Goal: Task Accomplishment & Management: Use online tool/utility

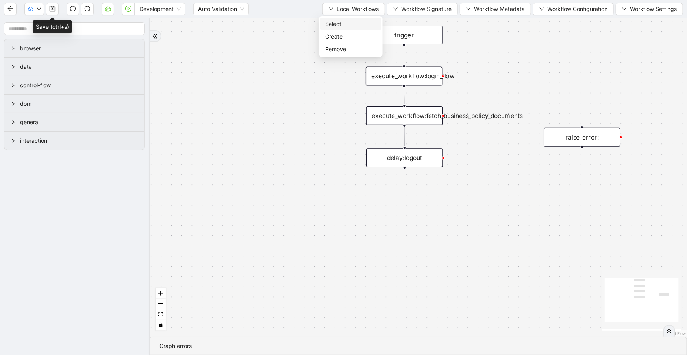
click at [365, 23] on span "Select" at bounding box center [350, 24] width 51 height 9
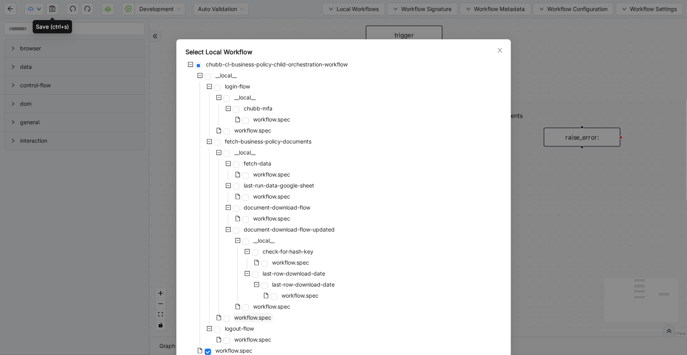
click at [258, 322] on span "workflow.spec" at bounding box center [253, 317] width 40 height 9
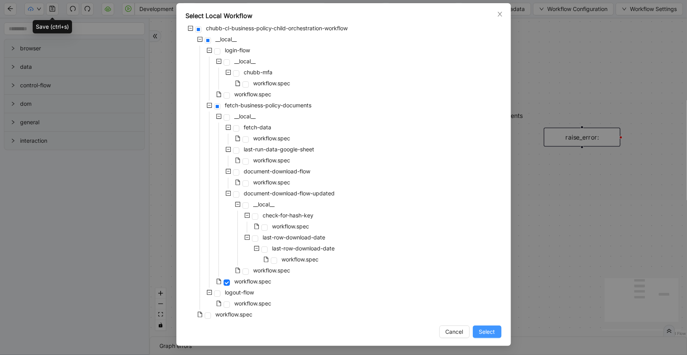
click at [484, 331] on span "Select" at bounding box center [487, 332] width 16 height 9
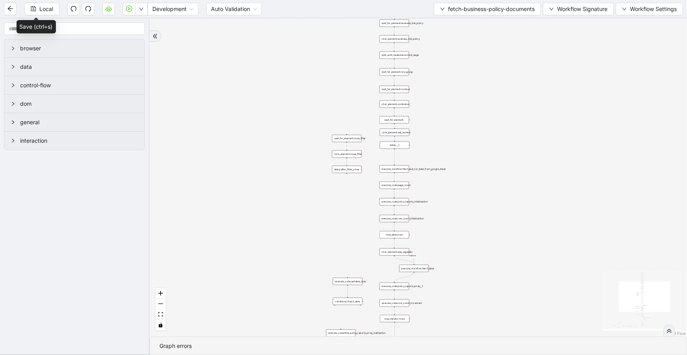
drag, startPoint x: 496, startPoint y: 252, endPoint x: 451, endPoint y: -17, distance: 272.2
click at [451, 0] on html "Local Development Auto Validation fetch-business-policy-documents Workflow Sign…" at bounding box center [343, 177] width 687 height 355
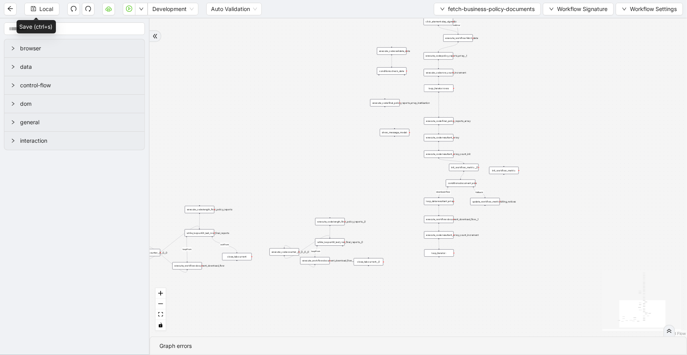
drag, startPoint x: 486, startPoint y: 184, endPoint x: 519, endPoint y: 35, distance: 152.8
click at [519, 35] on div "loopFrom exitFrom loopFrom download-flow fallback onError onError trigger click…" at bounding box center [418, 177] width 537 height 318
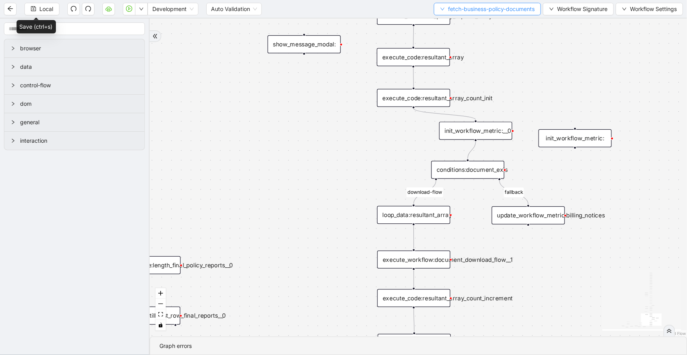
click at [464, 13] on span "fetch-business-policy-documents" at bounding box center [491, 9] width 87 height 9
click at [468, 23] on span "Select" at bounding box center [485, 24] width 96 height 9
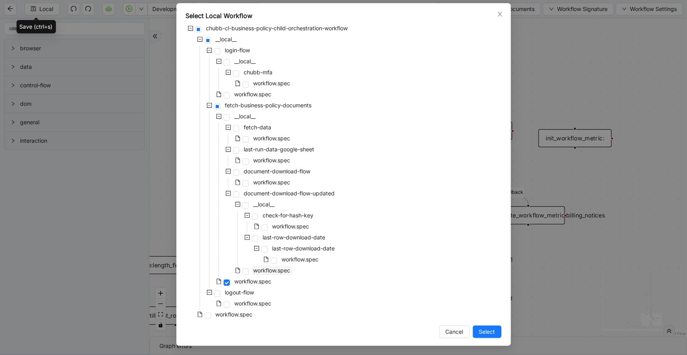
click at [283, 271] on span "workflow.spec" at bounding box center [271, 270] width 37 height 7
click at [480, 331] on span "Select" at bounding box center [487, 332] width 16 height 9
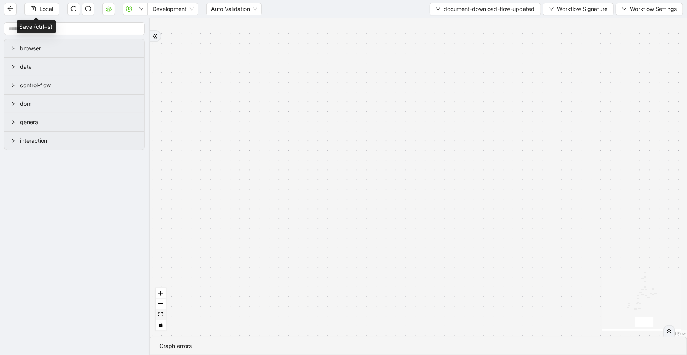
click at [156, 317] on button "fit view" at bounding box center [160, 315] width 10 height 11
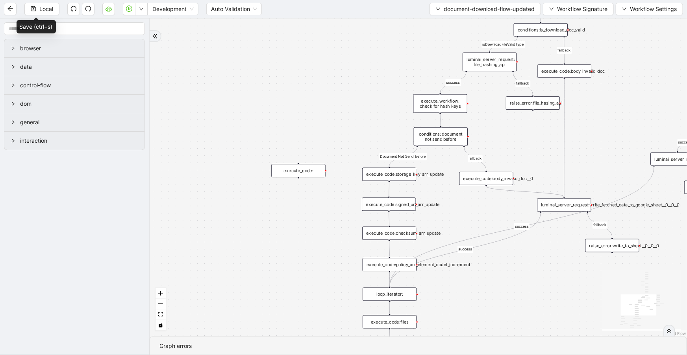
drag, startPoint x: 405, startPoint y: 180, endPoint x: 465, endPoint y: -1, distance: 191.1
click at [465, 0] on html "Local Development Auto Validation document-download-flow-updated Workflow Signa…" at bounding box center [343, 177] width 687 height 355
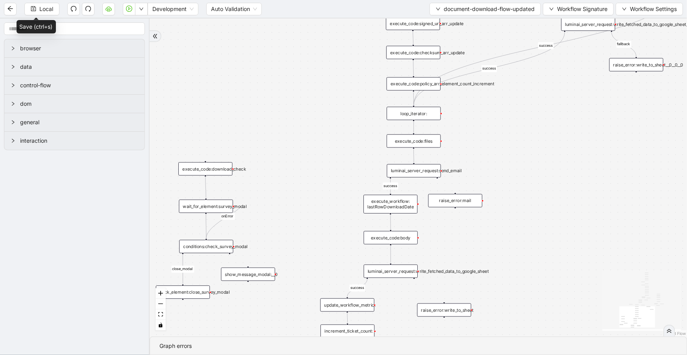
drag, startPoint x: 488, startPoint y: 264, endPoint x: 495, endPoint y: 121, distance: 143.0
click at [495, 121] on div "close_modal success fallback fallback success fallback isDownloadFileValidType …" at bounding box center [418, 177] width 537 height 318
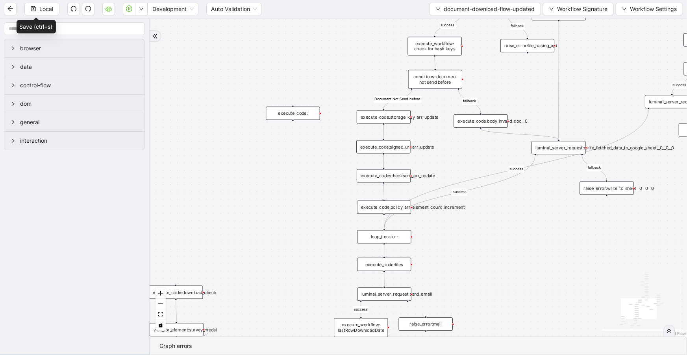
drag, startPoint x: 534, startPoint y: 209, endPoint x: 482, endPoint y: 355, distance: 155.0
click at [482, 355] on section "close_modal success fallback fallback success fallback isDownloadFileValidType …" at bounding box center [418, 186] width 537 height 337
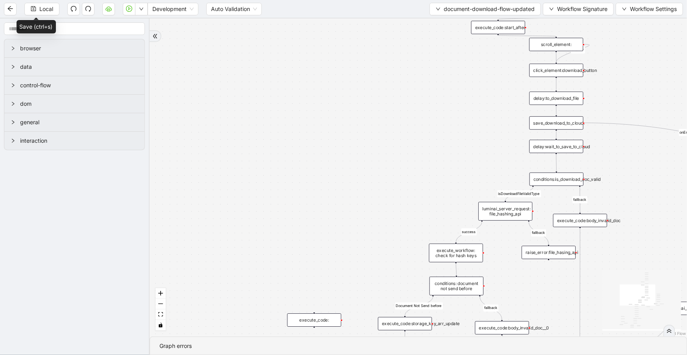
drag, startPoint x: 343, startPoint y: 41, endPoint x: 381, endPoint y: 298, distance: 260.2
click at [381, 299] on div "close_modal success fallback fallback success fallback isDownloadFileValidType …" at bounding box center [418, 177] width 537 height 318
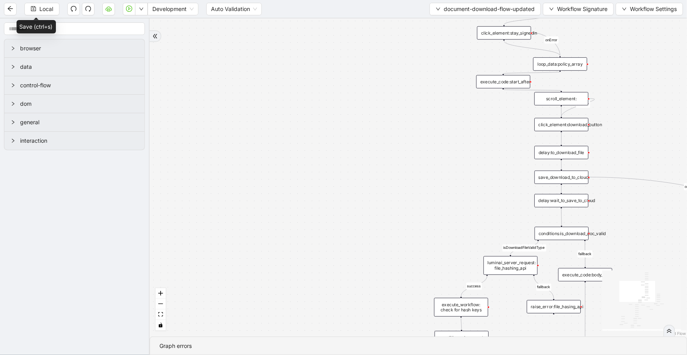
click at [566, 153] on div "delay:to_download_file" at bounding box center [561, 152] width 54 height 13
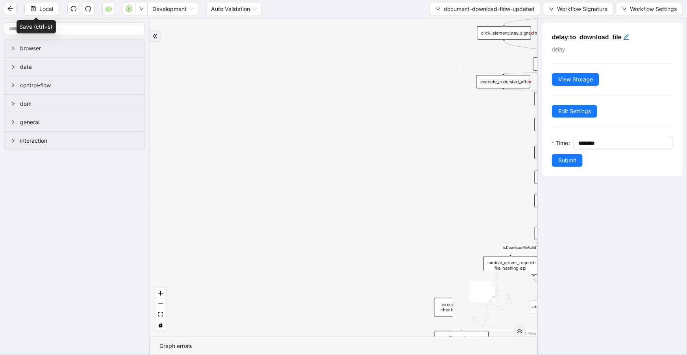
click at [444, 154] on div "close_modal success fallback fallback success fallback isDownloadFileValidType …" at bounding box center [344, 177] width 388 height 318
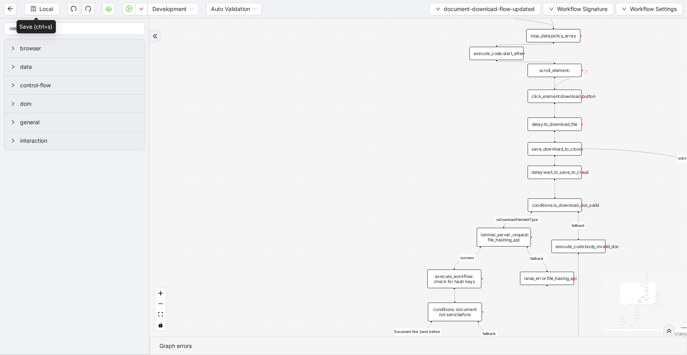
drag, startPoint x: 461, startPoint y: 198, endPoint x: 479, endPoint y: 166, distance: 36.0
click at [455, 170] on div "close_modal success fallback fallback success fallback isDownloadFileValidType …" at bounding box center [418, 177] width 537 height 318
click at [559, 173] on div "delay:wait_to_save_to_cloud" at bounding box center [555, 172] width 54 height 13
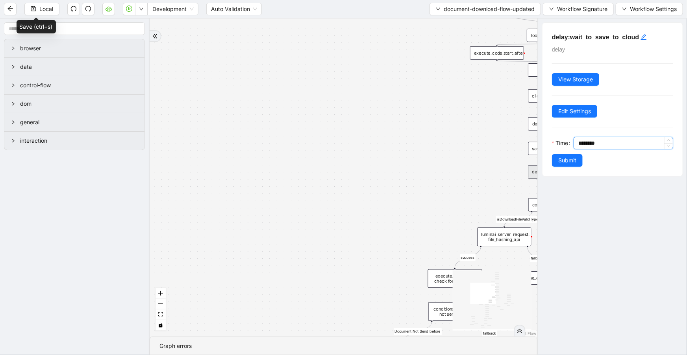
click at [580, 141] on input "********" at bounding box center [625, 143] width 94 height 12
type input "********"
click at [578, 159] on button "Submit" at bounding box center [567, 160] width 31 height 13
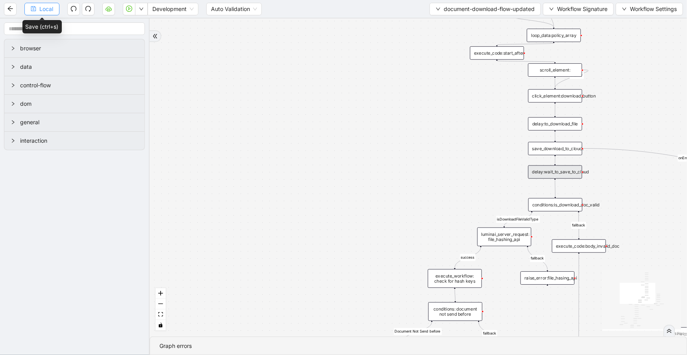
click at [54, 11] on button "Local" at bounding box center [41, 9] width 35 height 13
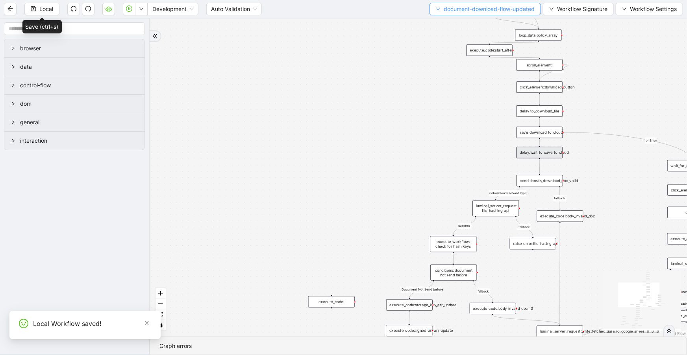
drag, startPoint x: 459, startPoint y: 8, endPoint x: 459, endPoint y: 14, distance: 5.9
click at [459, 9] on span "document-download-flow-updated" at bounding box center [488, 9] width 91 height 9
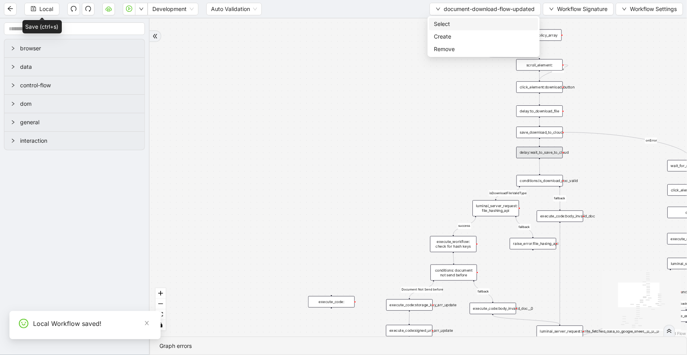
click at [460, 22] on span "Select" at bounding box center [484, 24] width 100 height 9
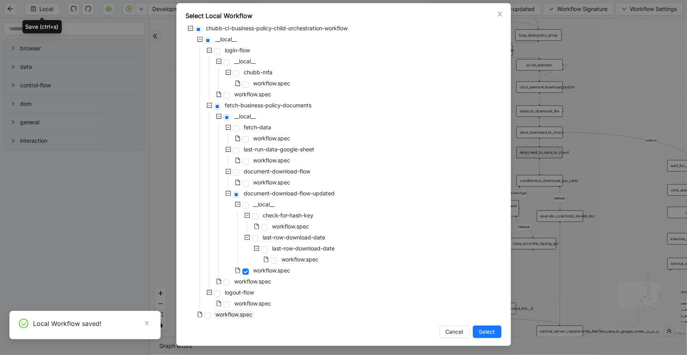
click at [245, 313] on span "workflow.spec" at bounding box center [234, 314] width 37 height 7
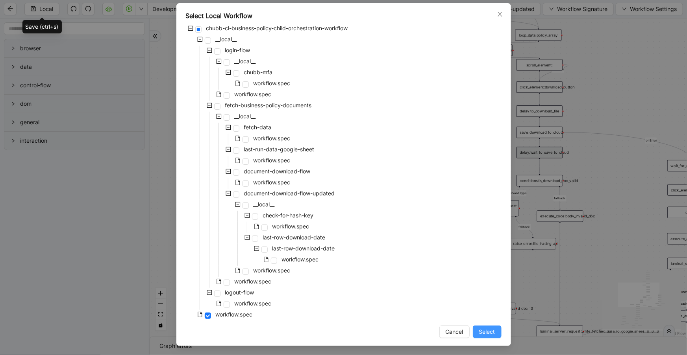
click at [484, 333] on span "Select" at bounding box center [487, 332] width 16 height 9
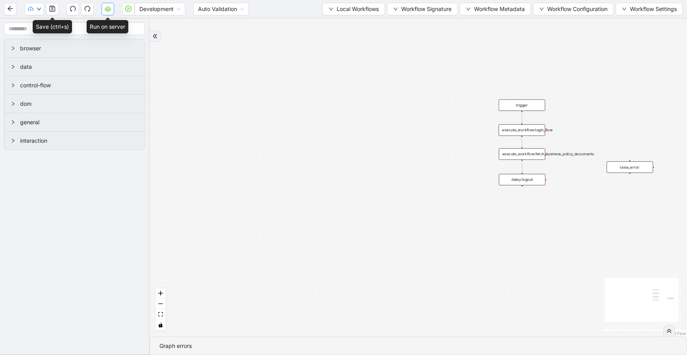
click at [107, 14] on button "button" at bounding box center [108, 9] width 13 height 13
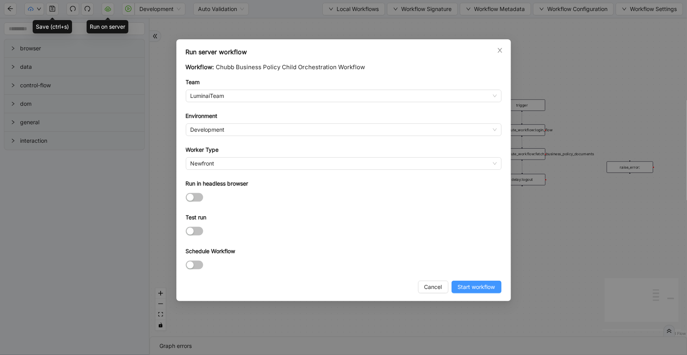
click at [486, 289] on span "Start workflow" at bounding box center [476, 287] width 37 height 9
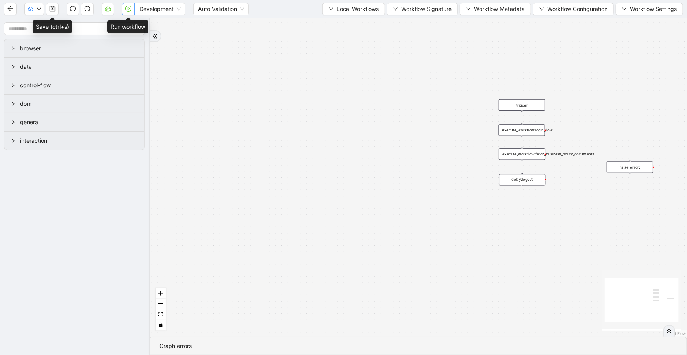
click at [129, 9] on icon "play-circle" at bounding box center [128, 9] width 6 height 6
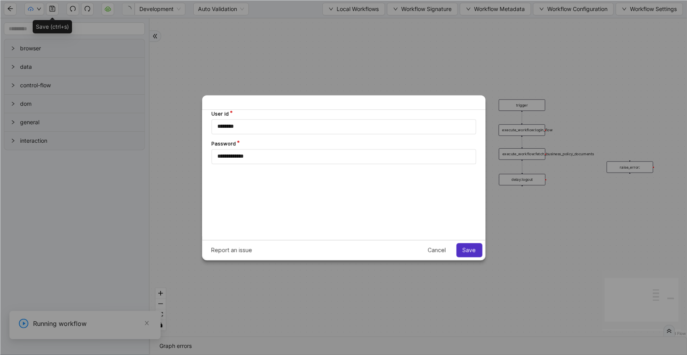
scroll to position [0, 0]
click at [475, 251] on span "Save" at bounding box center [468, 250] width 13 height 6
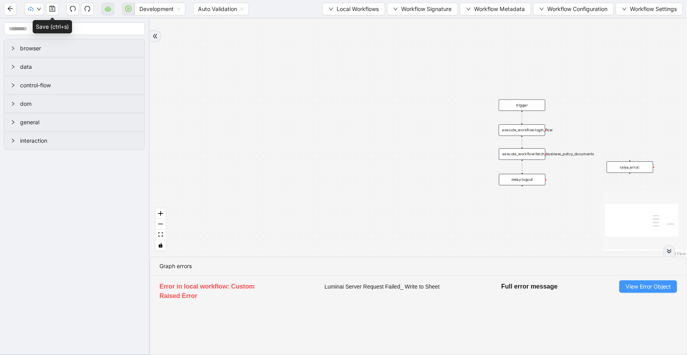
click at [623, 291] on button "View Error Object" at bounding box center [648, 287] width 58 height 13
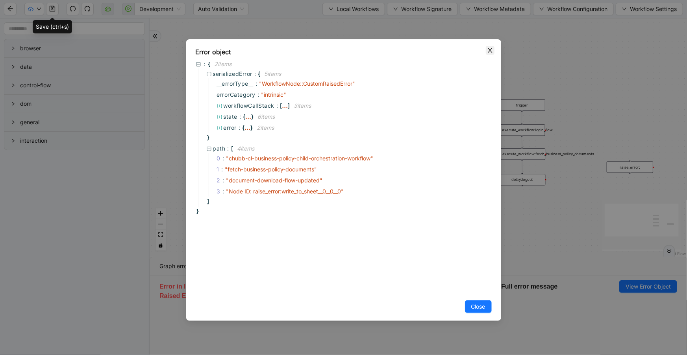
click at [486, 52] on span "Close" at bounding box center [490, 50] width 9 height 9
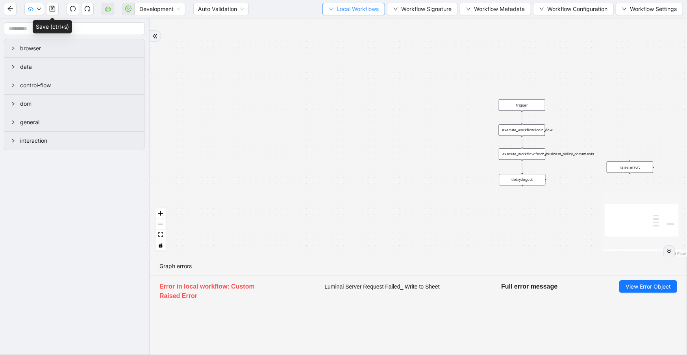
click at [354, 11] on span "Local Workflows" at bounding box center [357, 9] width 42 height 9
click at [359, 24] on span "Select" at bounding box center [350, 24] width 51 height 9
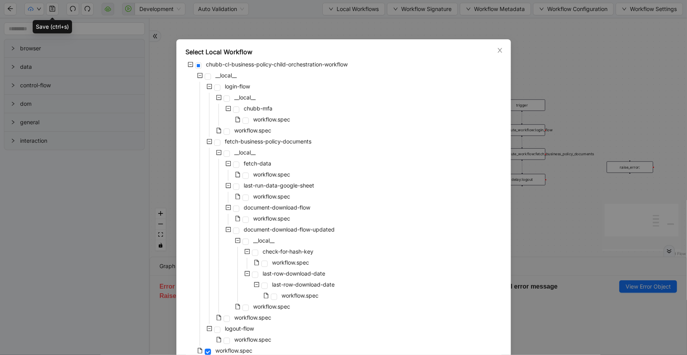
scroll to position [36, 0]
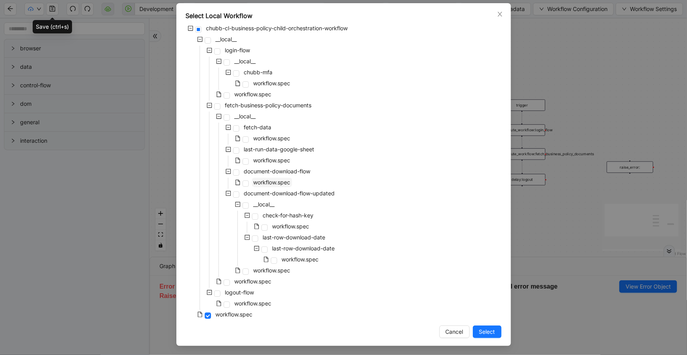
click at [281, 181] on span "workflow.spec" at bounding box center [271, 182] width 37 height 7
click at [483, 331] on span "Select" at bounding box center [487, 332] width 16 height 9
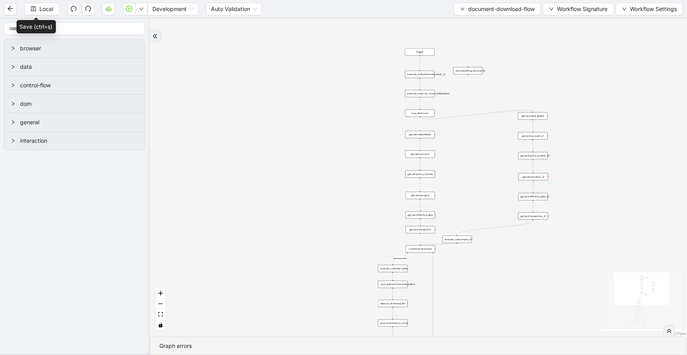
drag, startPoint x: 417, startPoint y: 223, endPoint x: 349, endPoint y: 118, distance: 124.3
click at [349, 118] on div "success fallback success download-flow close_modal fallback fallback fallback o…" at bounding box center [418, 177] width 537 height 318
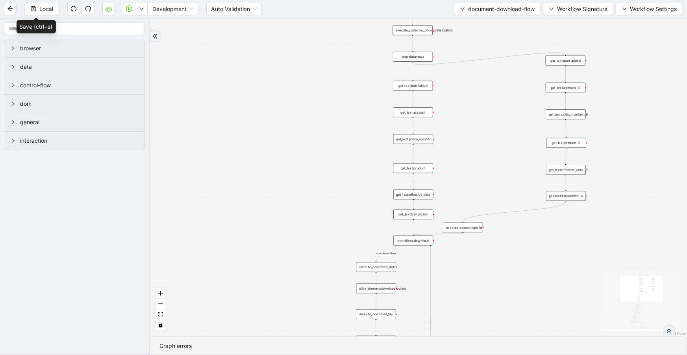
drag, startPoint x: 501, startPoint y: 197, endPoint x: 483, endPoint y: 34, distance: 163.5
click at [481, 43] on div "success fallback success download-flow close_modal fallback fallback fallback o…" at bounding box center [418, 177] width 537 height 318
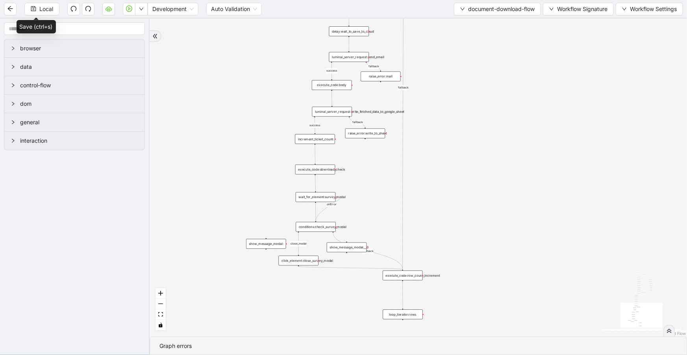
drag, startPoint x: 527, startPoint y: 252, endPoint x: 514, endPoint y: 44, distance: 207.8
click at [514, 44] on div "success fallback success download-flow close_modal fallback fallback fallback o…" at bounding box center [418, 177] width 537 height 318
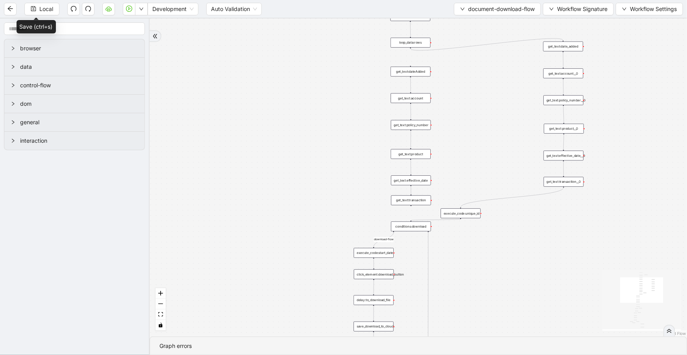
drag, startPoint x: 476, startPoint y: 26, endPoint x: 501, endPoint y: 342, distance: 316.6
click at [500, 355] on section "success fallback success download-flow close_modal fallback fallback fallback o…" at bounding box center [418, 186] width 537 height 337
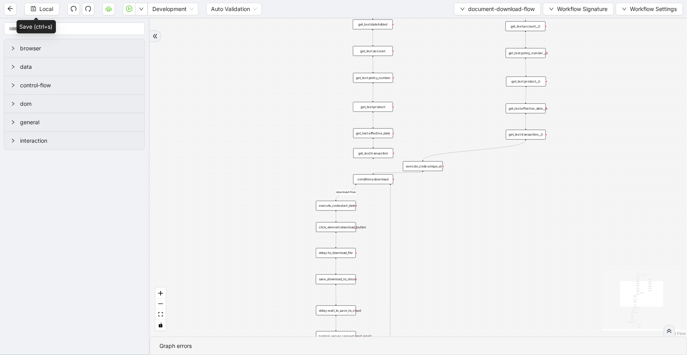
drag, startPoint x: 463, startPoint y: 110, endPoint x: 425, endPoint y: 42, distance: 78.2
click at [425, 42] on div "success fallback success download-flow close_modal fallback fallback fallback o…" at bounding box center [418, 177] width 537 height 318
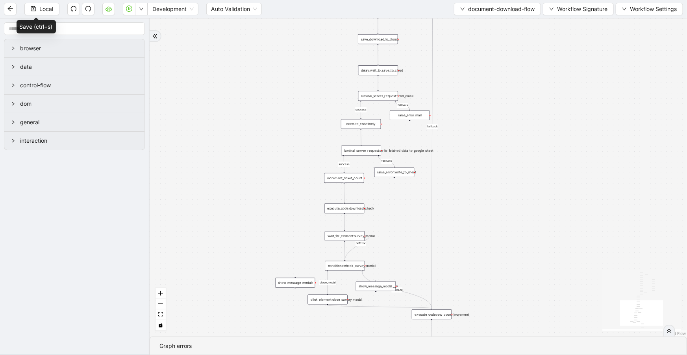
drag, startPoint x: 456, startPoint y: 229, endPoint x: 498, endPoint y: 28, distance: 205.8
click at [498, 28] on div "success fallback success download-flow close_modal fallback fallback fallback o…" at bounding box center [418, 177] width 537 height 318
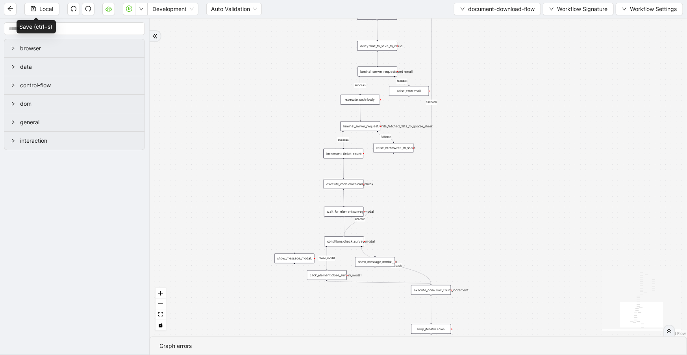
drag, startPoint x: 494, startPoint y: 141, endPoint x: 493, endPoint y: 117, distance: 24.4
click at [493, 117] on div "success fallback success download-flow close_modal fallback fallback fallback o…" at bounding box center [418, 177] width 537 height 318
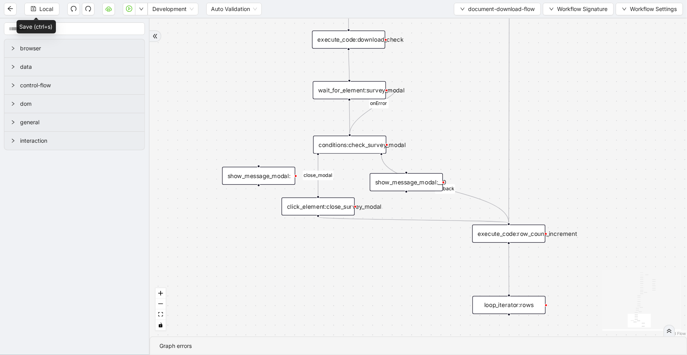
drag, startPoint x: 419, startPoint y: 216, endPoint x: 428, endPoint y: 111, distance: 105.8
click at [428, 111] on div "success fallback success download-flow close_modal fallback fallback fallback o…" at bounding box center [418, 177] width 537 height 318
click at [473, 4] on button "document-download-flow" at bounding box center [497, 9] width 87 height 13
click at [474, 23] on span "Select" at bounding box center [496, 24] width 76 height 9
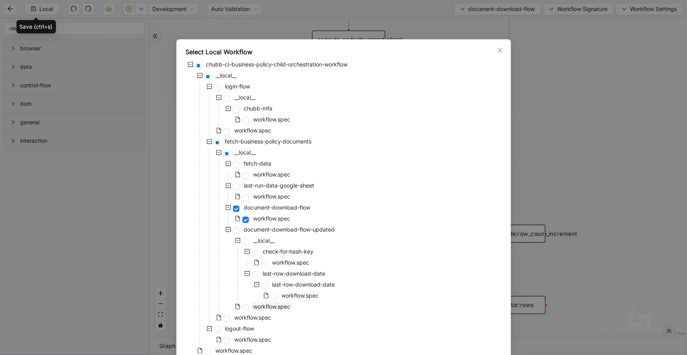
click at [288, 307] on span "workflow.spec" at bounding box center [271, 306] width 37 height 7
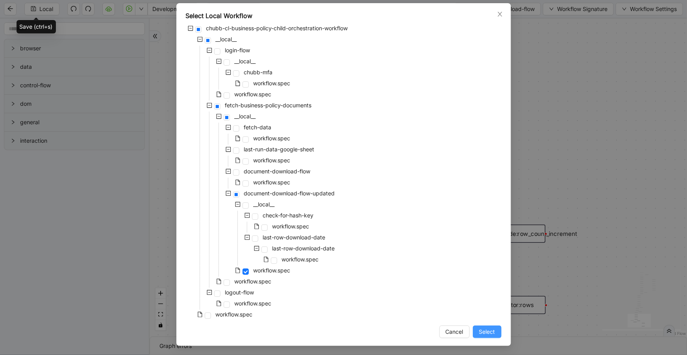
click at [474, 333] on button "Select" at bounding box center [487, 332] width 29 height 13
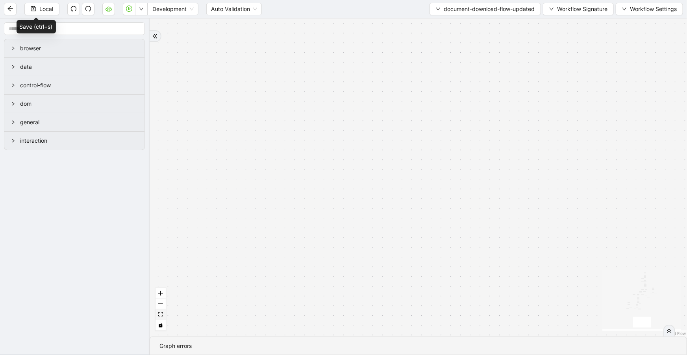
click at [162, 314] on icon "fit view" at bounding box center [160, 314] width 5 height 4
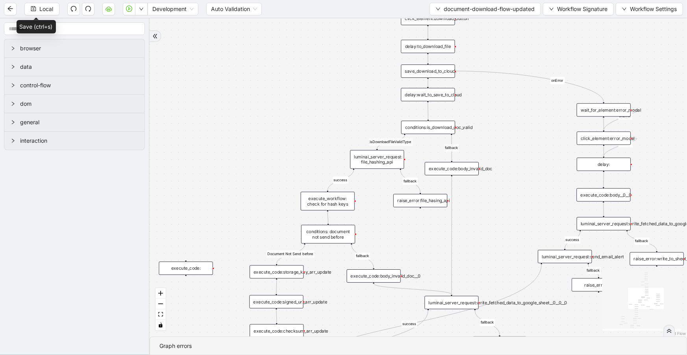
click at [453, 69] on div "save_download_to_cloud:" at bounding box center [428, 71] width 54 height 13
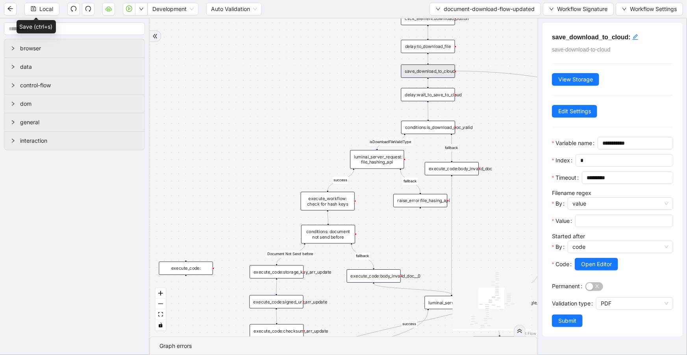
click at [482, 105] on div "close_modal success fallback fallback success fallback isDownloadFileValidType …" at bounding box center [344, 177] width 388 height 318
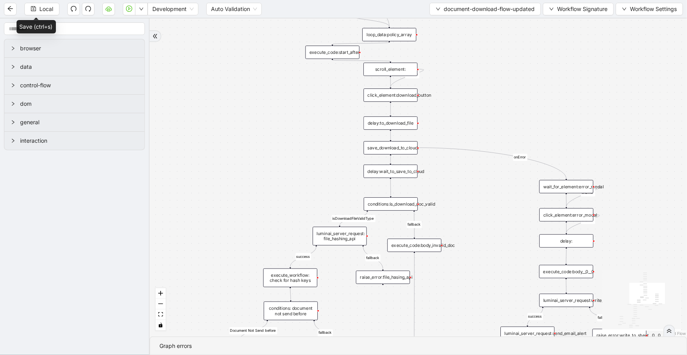
drag, startPoint x: 492, startPoint y: 112, endPoint x: 455, endPoint y: 188, distance: 85.4
click at [455, 188] on div "close_modal success fallback fallback success fallback isDownloadFileValidType …" at bounding box center [418, 177] width 537 height 318
click at [408, 129] on div "delay:to_download_file" at bounding box center [390, 122] width 54 height 13
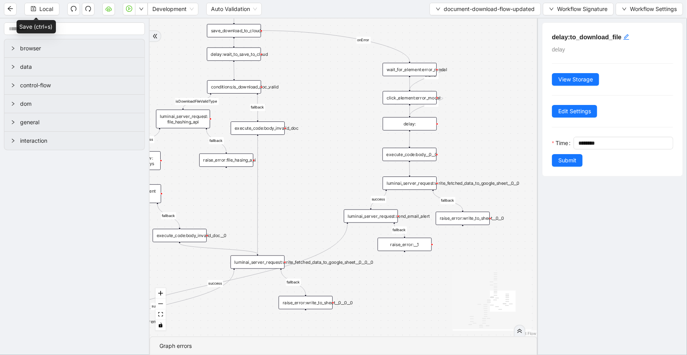
drag, startPoint x: 450, startPoint y: 198, endPoint x: 294, endPoint y: 81, distance: 195.7
click at [294, 81] on div "close_modal success fallback fallback success fallback isDownloadFileValidType …" at bounding box center [344, 177] width 388 height 318
click at [415, 190] on div "luminai_server_request:write_fetched_data_to_google_sheet__0__0" at bounding box center [410, 183] width 54 height 13
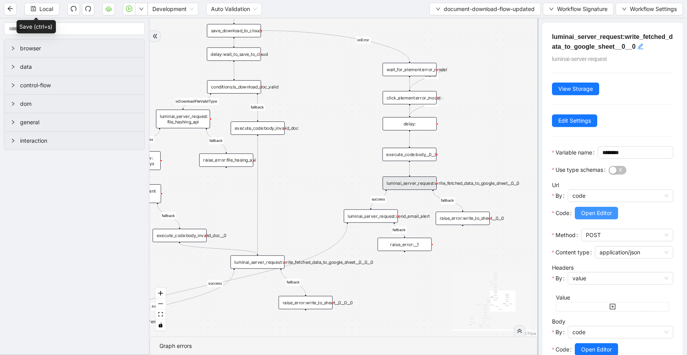
click at [597, 218] on span "Open Editor" at bounding box center [596, 213] width 31 height 9
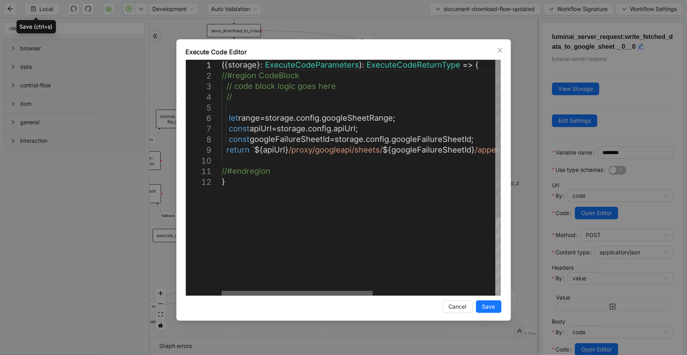
click at [303, 295] on div at bounding box center [297, 293] width 151 height 5
click at [501, 52] on icon "close" at bounding box center [500, 50] width 6 height 6
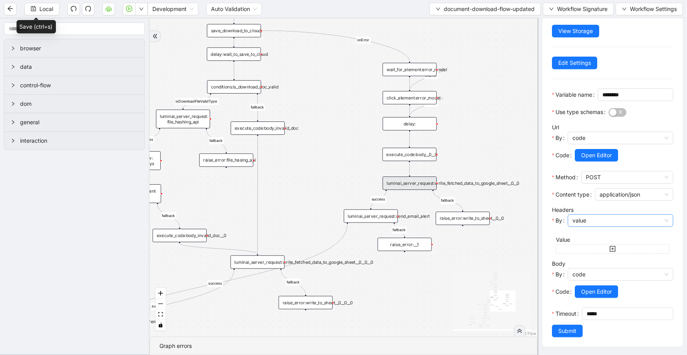
scroll to position [70, 0]
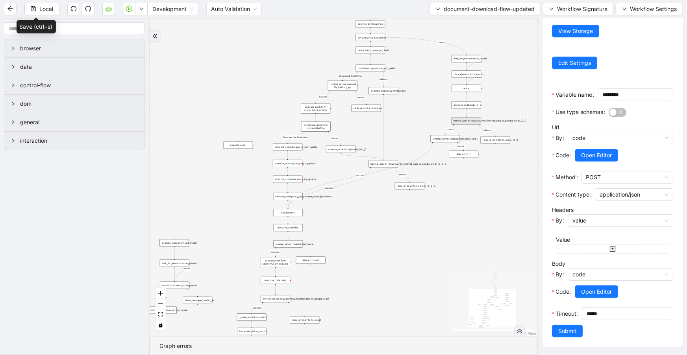
drag, startPoint x: 468, startPoint y: 231, endPoint x: 485, endPoint y: 200, distance: 34.9
click at [485, 200] on div "close_modal success fallback fallback success fallback isDownloadFileValidType …" at bounding box center [344, 177] width 388 height 318
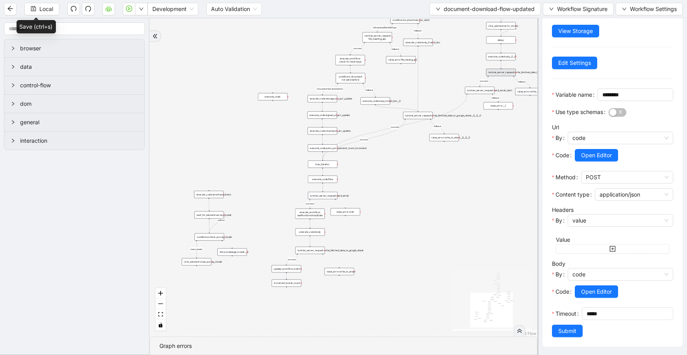
drag, startPoint x: 370, startPoint y: 258, endPoint x: 397, endPoint y: 231, distance: 38.4
click at [397, 231] on div "close_modal success fallback fallback success fallback isDownloadFileValidType …" at bounding box center [344, 177] width 388 height 318
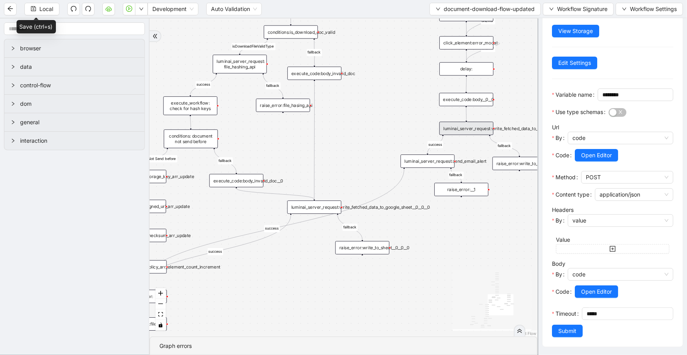
drag, startPoint x: 434, startPoint y: 203, endPoint x: 257, endPoint y: 327, distance: 215.8
click at [257, 327] on div "close_modal success fallback fallback success fallback isDownloadFileValidType …" at bounding box center [344, 177] width 388 height 318
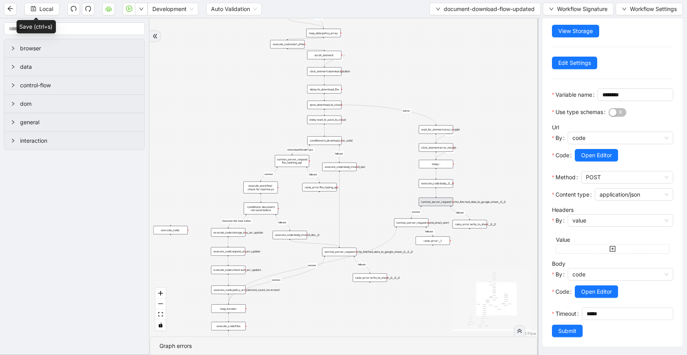
drag, startPoint x: 408, startPoint y: 111, endPoint x: 395, endPoint y: 191, distance: 80.9
click at [395, 191] on div "close_modal success fallback fallback success fallback isDownloadFileValidType …" at bounding box center [344, 177] width 388 height 318
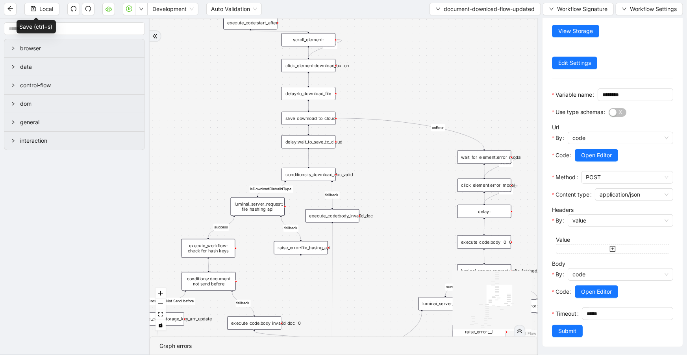
click at [319, 92] on div "delay:to_download_file" at bounding box center [308, 93] width 54 height 13
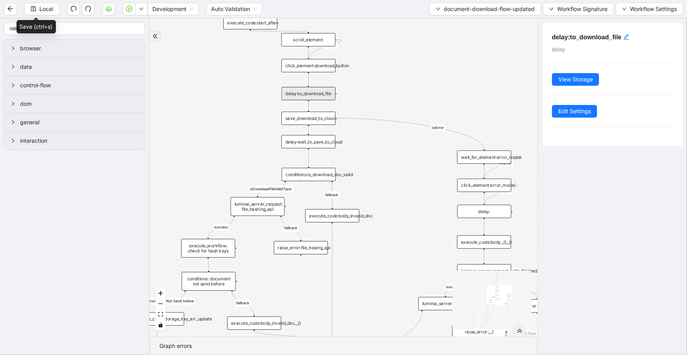
scroll to position [0, 0]
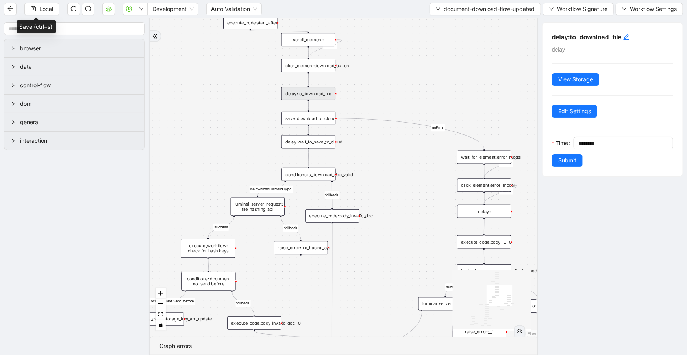
click at [317, 113] on div "save_download_to_cloud:" at bounding box center [308, 118] width 54 height 13
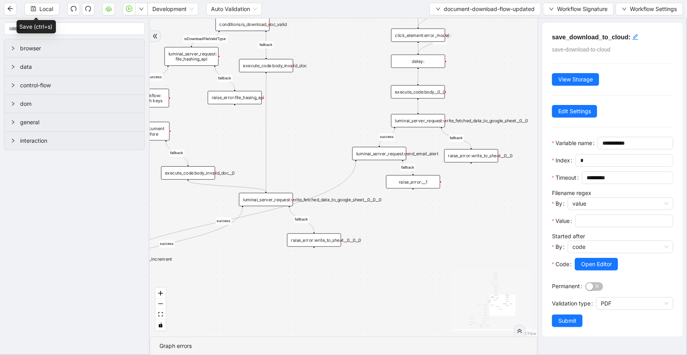
drag, startPoint x: 384, startPoint y: 133, endPoint x: 348, endPoint y: 54, distance: 87.0
click at [348, 54] on div "close_modal success fallback fallback success fallback isDownloadFileValidType …" at bounding box center [344, 177] width 388 height 318
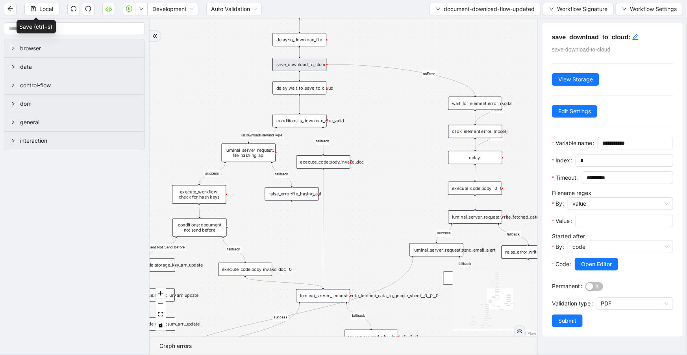
drag, startPoint x: 348, startPoint y: 54, endPoint x: 405, endPoint y: 151, distance: 112.0
click at [405, 151] on div "close_modal success fallback fallback success fallback isDownloadFileValidType …" at bounding box center [344, 177] width 388 height 318
click at [309, 84] on div "delay:wait_to_save_to_cloud" at bounding box center [299, 87] width 54 height 13
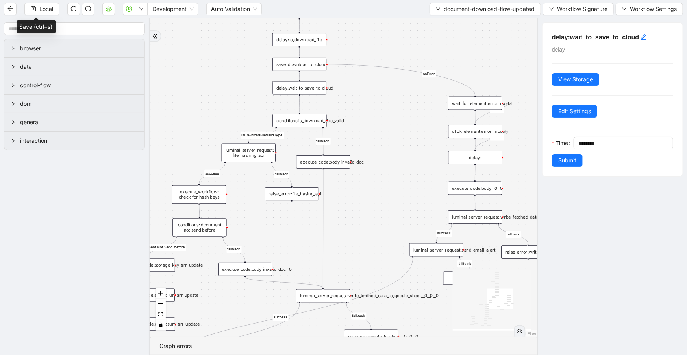
click at [311, 122] on div "conditions:is_download_doc_valid" at bounding box center [299, 120] width 54 height 13
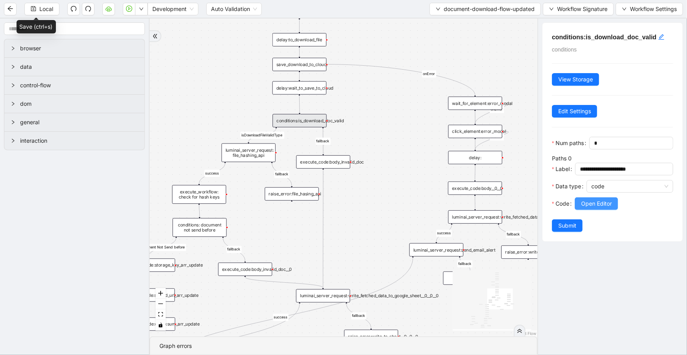
click at [586, 208] on span "Open Editor" at bounding box center [596, 204] width 31 height 9
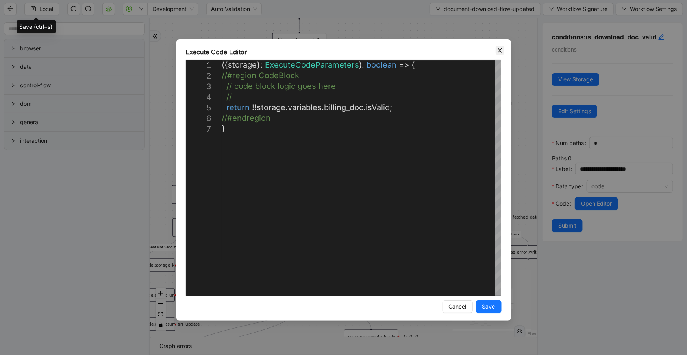
click at [495, 50] on span "Close" at bounding box center [499, 50] width 9 height 9
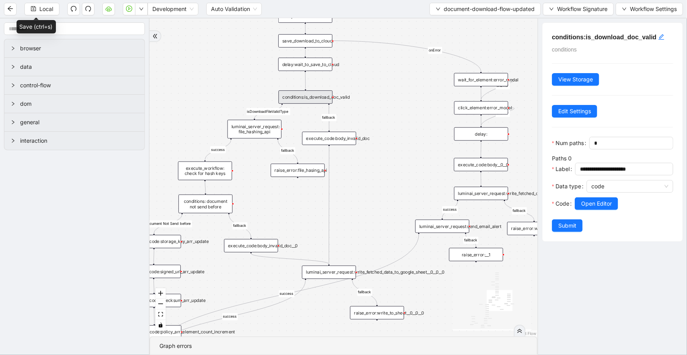
drag, startPoint x: 393, startPoint y: 211, endPoint x: 401, endPoint y: 161, distance: 50.3
click at [404, 174] on div "close_modal success fallback fallback success fallback isDownloadFileValidType …" at bounding box center [344, 177] width 388 height 318
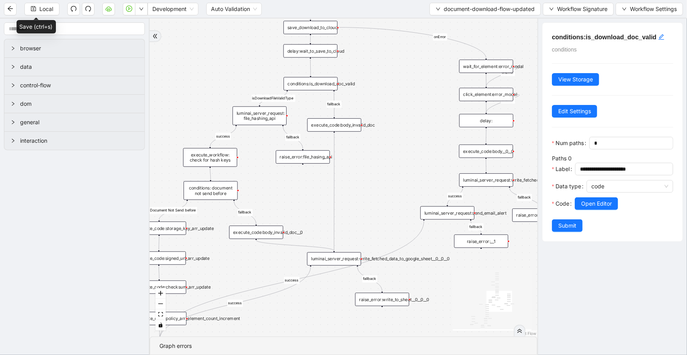
click at [351, 129] on div "execute_code:body_invalid_doc" at bounding box center [334, 124] width 54 height 13
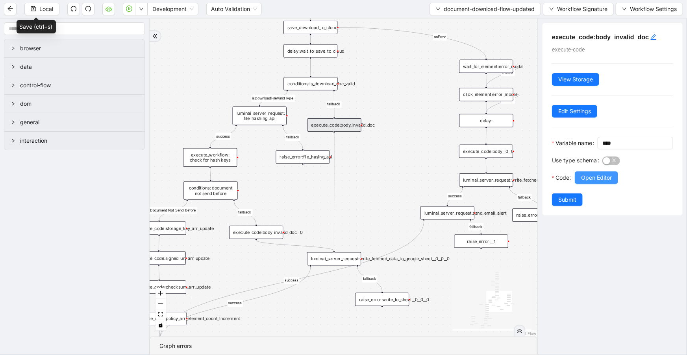
click at [589, 182] on span "Open Editor" at bounding box center [596, 178] width 31 height 9
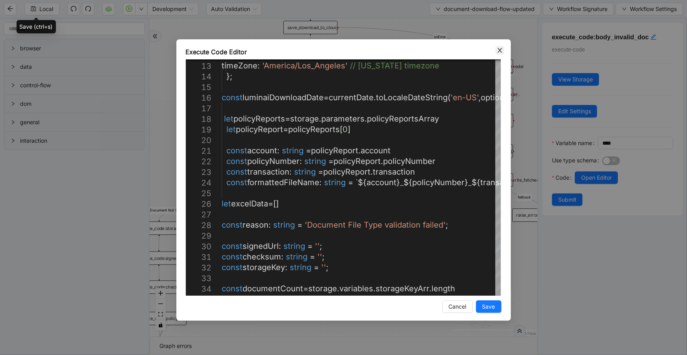
click at [500, 50] on icon "close" at bounding box center [500, 50] width 6 height 6
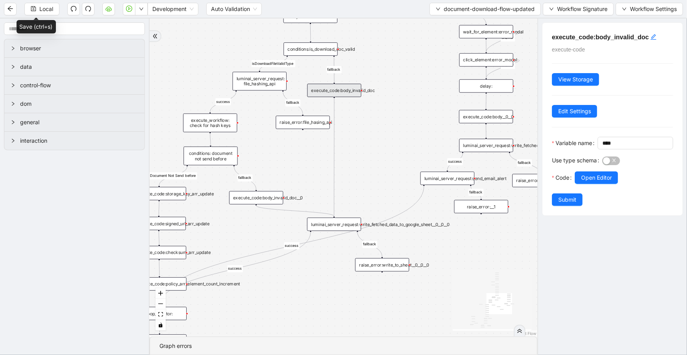
drag, startPoint x: 279, startPoint y: 174, endPoint x: 279, endPoint y: 157, distance: 17.3
click at [279, 157] on div "close_modal success fallback fallback success fallback isDownloadFileValidType …" at bounding box center [344, 177] width 388 height 318
click at [281, 196] on div "execute_code:body_invalid_doc__0" at bounding box center [256, 197] width 54 height 13
click at [583, 182] on span "Open Editor" at bounding box center [596, 178] width 31 height 9
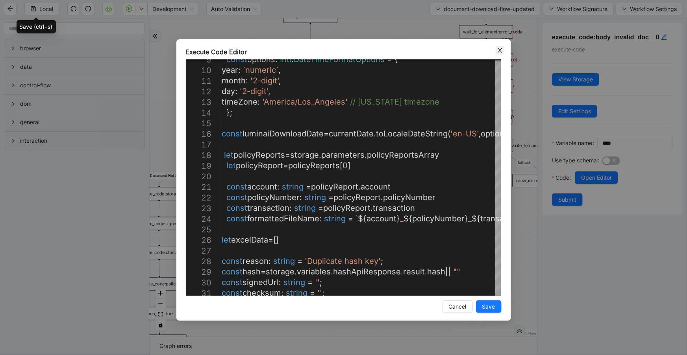
click at [501, 51] on icon "close" at bounding box center [500, 50] width 6 height 6
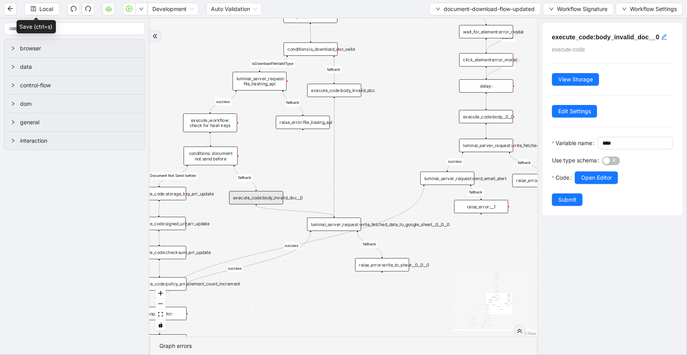
click at [347, 222] on div "luminai_server_request:write_fetched_data_to_google_sheet__0__0__0" at bounding box center [334, 224] width 54 height 13
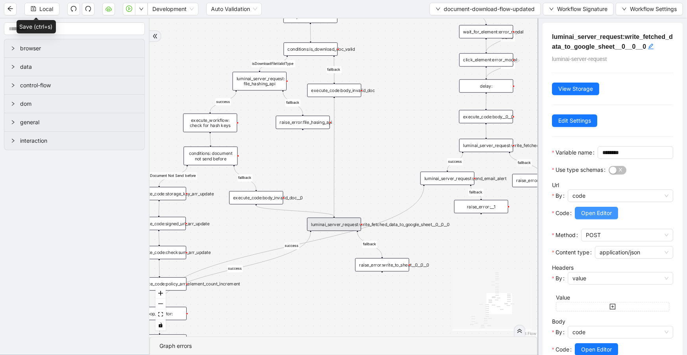
click at [586, 218] on span "Open Editor" at bounding box center [596, 213] width 31 height 9
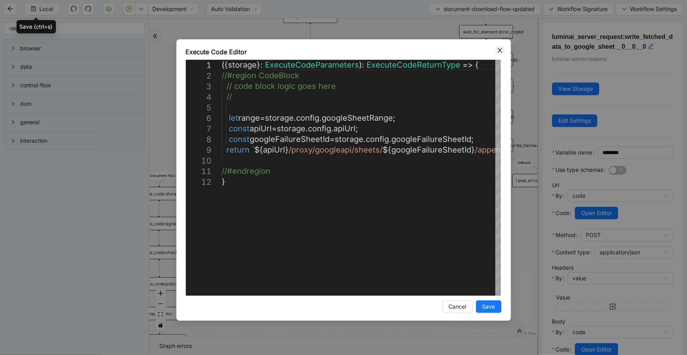
click at [501, 50] on icon "close" at bounding box center [500, 50] width 6 height 6
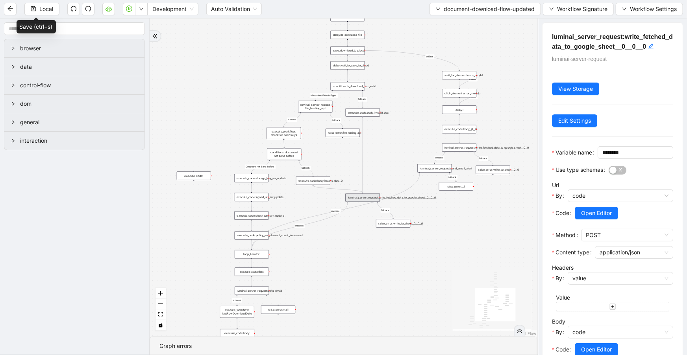
drag, startPoint x: 398, startPoint y: 150, endPoint x: 405, endPoint y: 141, distance: 10.9
click at [405, 141] on div "close_modal success fallback fallback success fallback isDownloadFileValidType …" at bounding box center [344, 177] width 388 height 318
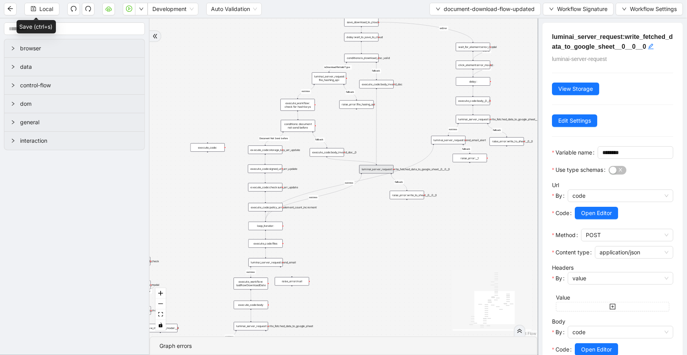
drag, startPoint x: 326, startPoint y: 264, endPoint x: 334, endPoint y: 248, distance: 17.2
click at [337, 248] on div "close_modal success fallback fallback success fallback isDownloadFileValidType …" at bounding box center [344, 177] width 388 height 318
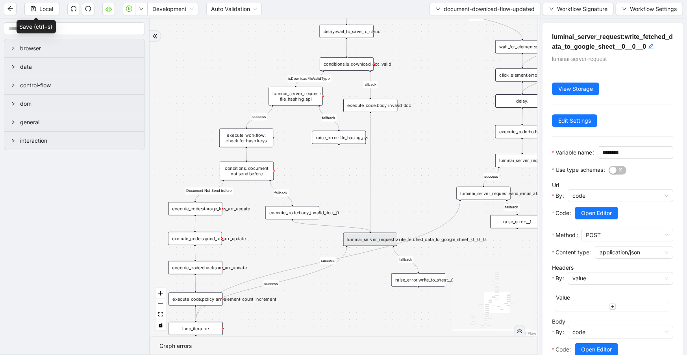
drag, startPoint x: 389, startPoint y: 220, endPoint x: 321, endPoint y: 355, distance: 151.0
click at [321, 355] on section "close_modal success fallback fallback success fallback isDownloadFileValidType …" at bounding box center [344, 186] width 388 height 337
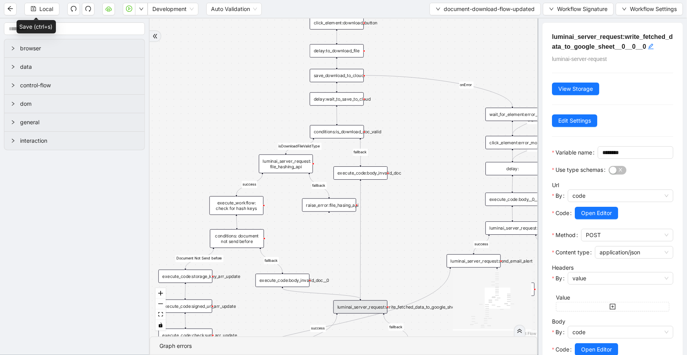
drag, startPoint x: 389, startPoint y: 168, endPoint x: 375, endPoint y: 256, distance: 88.8
click at [375, 256] on div "close_modal success fallback fallback success fallback isDownloadFileValidType …" at bounding box center [344, 177] width 388 height 318
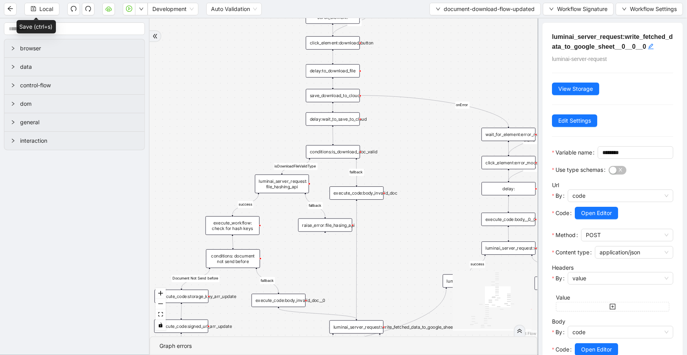
click at [323, 122] on div "delay:wait_to_save_to_cloud" at bounding box center [333, 119] width 54 height 13
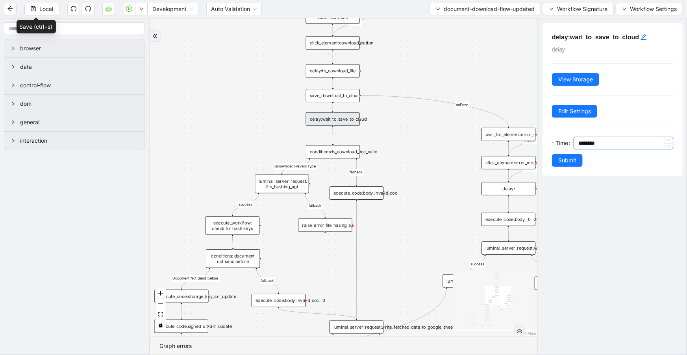
click at [582, 142] on input "********" at bounding box center [625, 143] width 94 height 12
type input "********"
click at [564, 163] on span "Submit" at bounding box center [567, 160] width 18 height 9
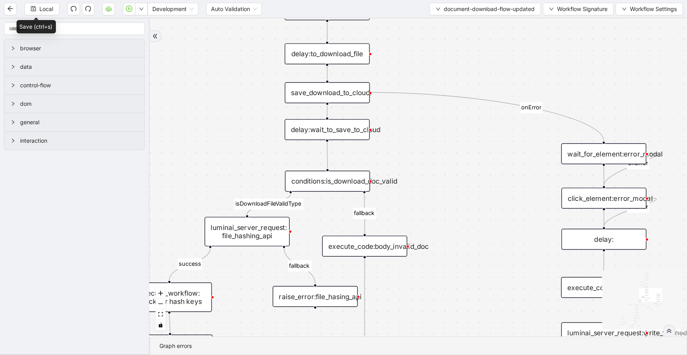
click at [342, 100] on div "save_download_to_cloud:" at bounding box center [327, 92] width 85 height 21
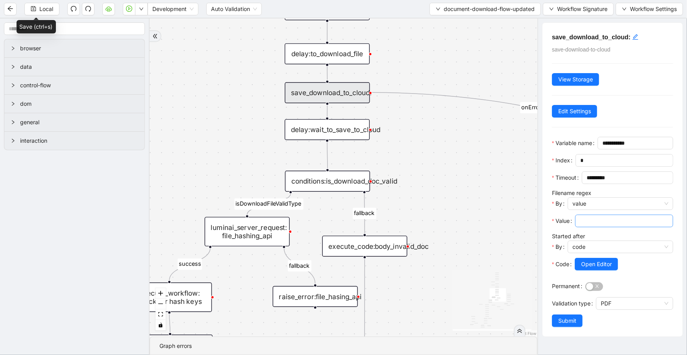
scroll to position [2, 0]
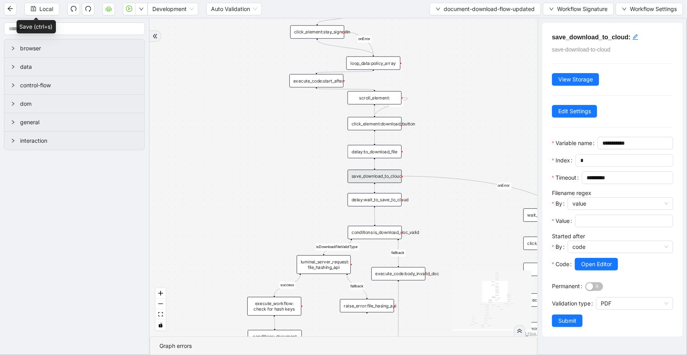
drag, startPoint x: 454, startPoint y: 108, endPoint x: 460, endPoint y: 134, distance: 26.6
click at [460, 134] on div "close_modal success fallback fallback success fallback isDownloadFileValidType …" at bounding box center [344, 177] width 388 height 318
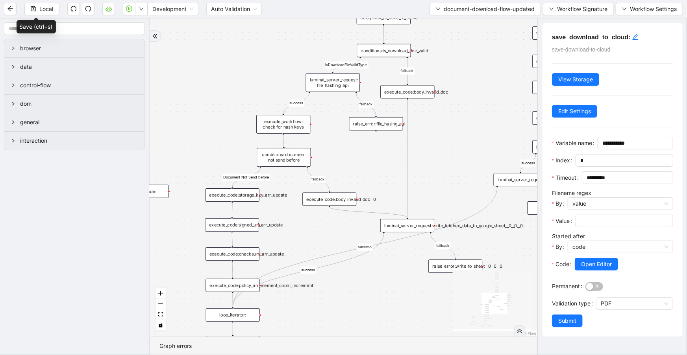
drag, startPoint x: 462, startPoint y: 237, endPoint x: 471, endPoint y: 31, distance: 206.0
click at [471, 34] on div "close_modal success fallback fallback success fallback isDownloadFileValidType …" at bounding box center [344, 177] width 388 height 318
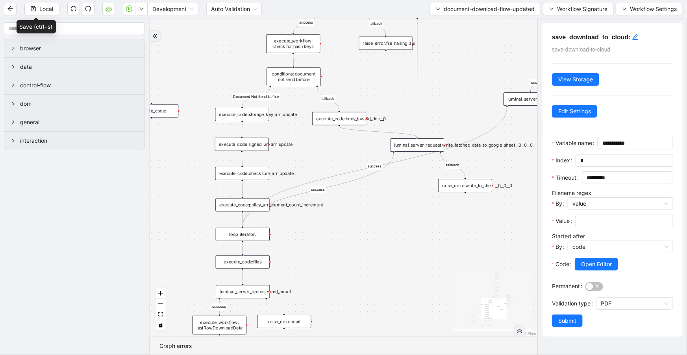
drag, startPoint x: 403, startPoint y: 237, endPoint x: 414, endPoint y: 180, distance: 57.7
click at [414, 181] on div "close_modal success fallback fallback success fallback isDownloadFileValidType …" at bounding box center [344, 177] width 388 height 318
click at [252, 264] on div "execute_code:files" at bounding box center [243, 259] width 54 height 13
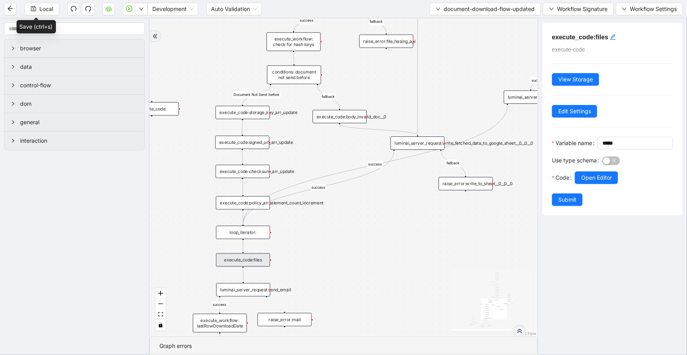
scroll to position [0, 0]
click at [593, 182] on span "Open Editor" at bounding box center [596, 178] width 31 height 9
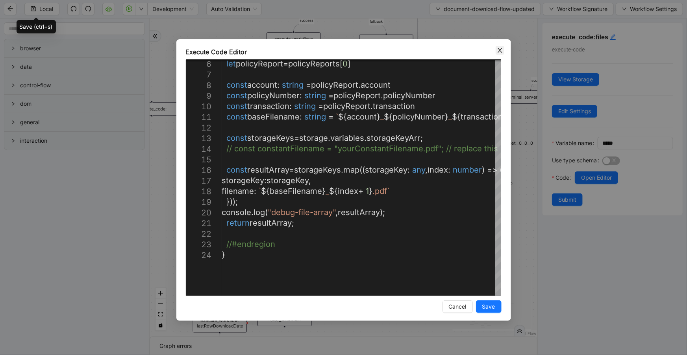
click at [499, 47] on icon "close" at bounding box center [500, 50] width 6 height 6
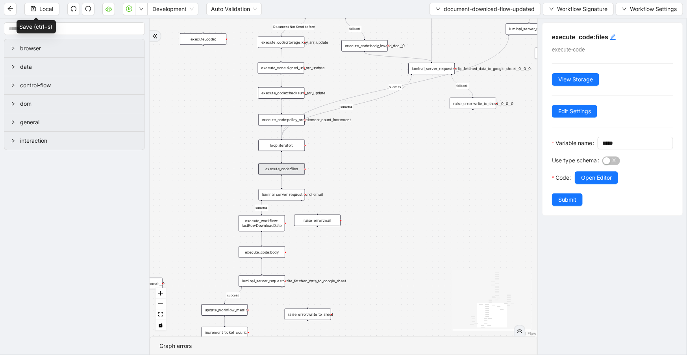
drag, startPoint x: 302, startPoint y: 265, endPoint x: 331, endPoint y: 184, distance: 85.5
click at [331, 184] on div "close_modal success fallback fallback success fallback isDownloadFileValidType …" at bounding box center [344, 177] width 388 height 318
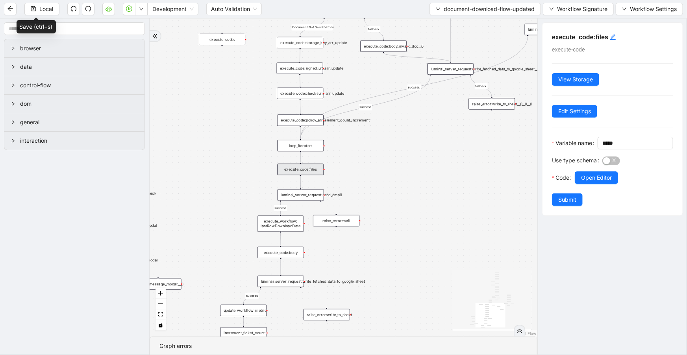
drag, startPoint x: 388, startPoint y: 181, endPoint x: 401, endPoint y: 181, distance: 13.4
click at [401, 181] on div "close_modal success fallback fallback success fallback isDownloadFileValidType …" at bounding box center [344, 177] width 388 height 318
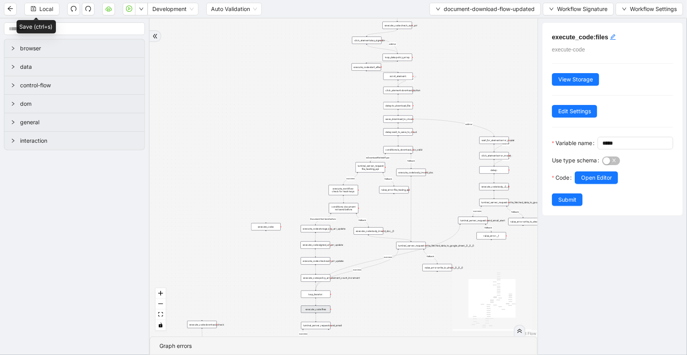
drag, startPoint x: 284, startPoint y: 34, endPoint x: 280, endPoint y: 153, distance: 118.9
click at [280, 153] on div "close_modal success fallback fallback success fallback isDownloadFileValidType …" at bounding box center [344, 177] width 388 height 318
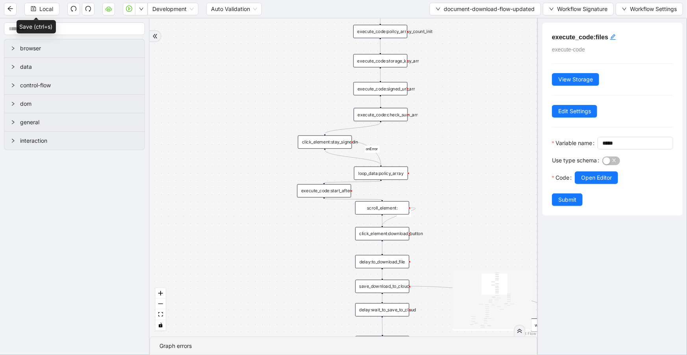
drag, startPoint x: 501, startPoint y: 67, endPoint x: 500, endPoint y: 243, distance: 175.9
click at [500, 243] on div "close_modal success fallback fallback success fallback isDownloadFileValidType …" at bounding box center [344, 177] width 388 height 318
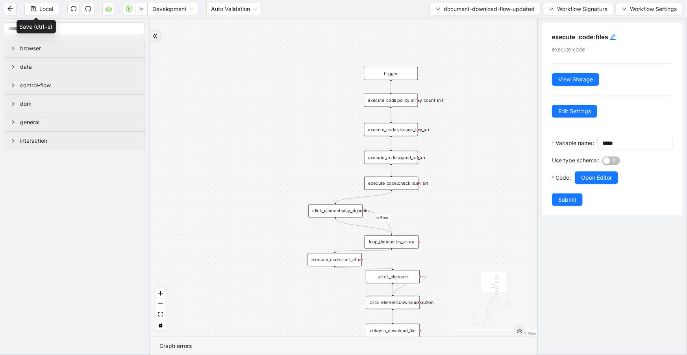
drag, startPoint x: 480, startPoint y: 109, endPoint x: 491, endPoint y: 178, distance: 69.7
click at [491, 178] on div "close_modal success fallback fallback success fallback isDownloadFileValidType …" at bounding box center [344, 177] width 388 height 318
click at [413, 100] on div "execute_code:poilcy_array_count_init" at bounding box center [391, 100] width 54 height 13
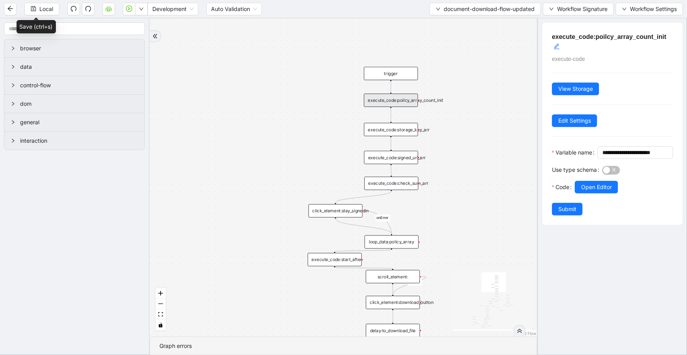
click at [415, 134] on div "execute_code:storage_key_arr" at bounding box center [391, 129] width 54 height 13
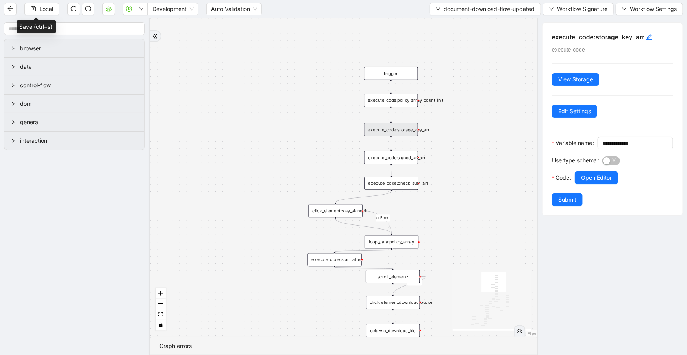
click at [408, 161] on div "execute_code:signed_url_arr" at bounding box center [391, 157] width 54 height 13
click at [402, 183] on div "execute_code:check_sum_arr" at bounding box center [391, 183] width 54 height 13
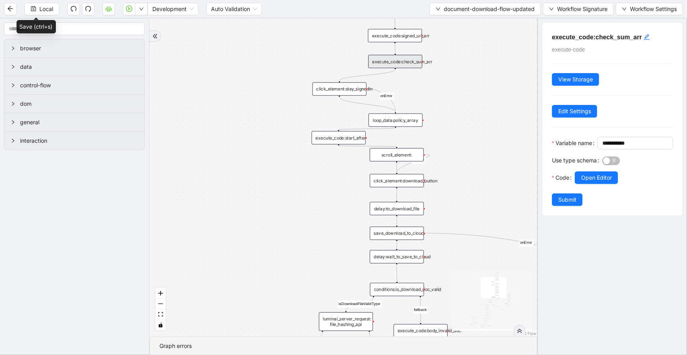
drag, startPoint x: 433, startPoint y: 224, endPoint x: 439, endPoint y: 82, distance: 141.8
click at [439, 82] on div "close_modal success fallback fallback success fallback isDownloadFileValidType …" at bounding box center [344, 177] width 388 height 318
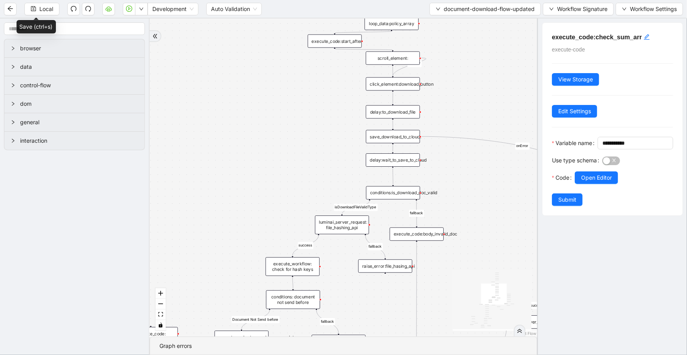
drag, startPoint x: 459, startPoint y: 178, endPoint x: 453, endPoint y: 100, distance: 77.7
click at [453, 100] on div "close_modal success fallback fallback success fallback isDownloadFileValidType …" at bounding box center [344, 177] width 388 height 318
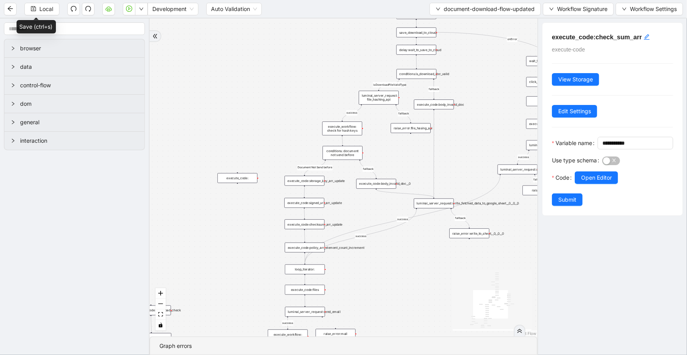
drag, startPoint x: 474, startPoint y: 168, endPoint x: 484, endPoint y: 52, distance: 116.5
click at [484, 52] on div "close_modal success fallback fallback success fallback isDownloadFileValidType …" at bounding box center [344, 177] width 388 height 318
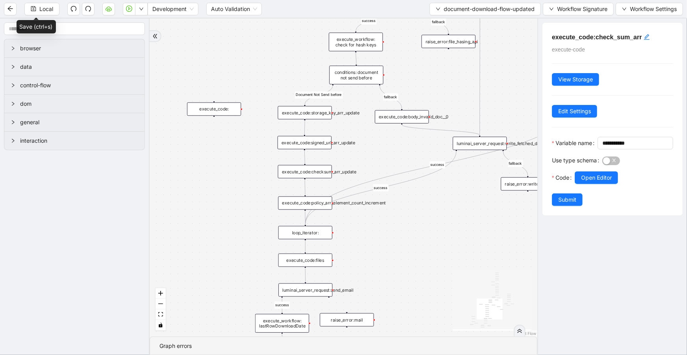
click at [317, 264] on div "execute_code:files" at bounding box center [305, 260] width 54 height 13
click at [600, 182] on span "Open Editor" at bounding box center [596, 178] width 31 height 9
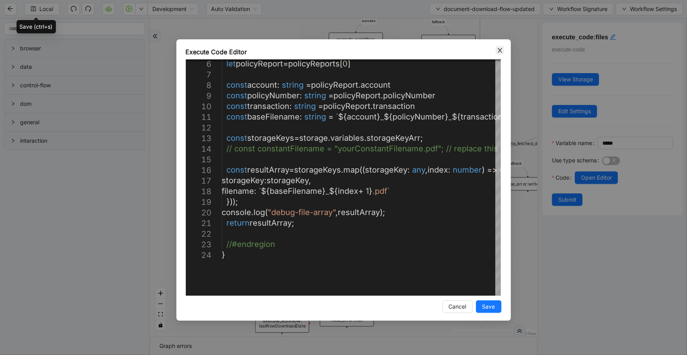
click at [500, 48] on icon "close" at bounding box center [500, 50] width 6 height 6
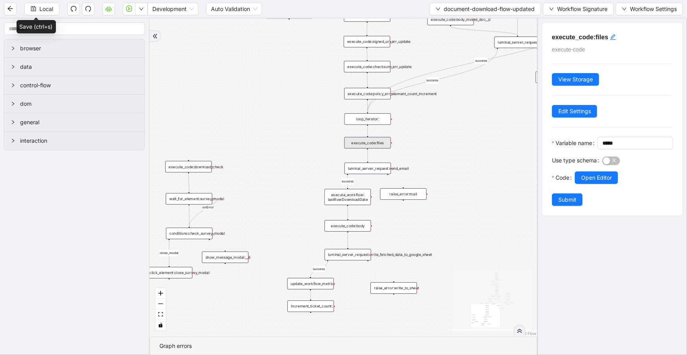
drag, startPoint x: 434, startPoint y: 216, endPoint x: 456, endPoint y: 150, distance: 69.4
click at [456, 150] on div "close_modal success fallback fallback success fallback isDownloadFileValidType …" at bounding box center [344, 177] width 388 height 318
click at [370, 225] on div "execute_code:body" at bounding box center [348, 225] width 46 height 11
click at [596, 182] on span "Open Editor" at bounding box center [596, 178] width 31 height 9
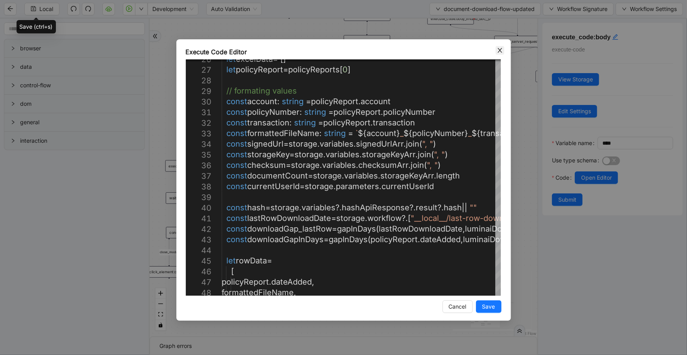
click at [499, 54] on span "Close" at bounding box center [499, 50] width 9 height 9
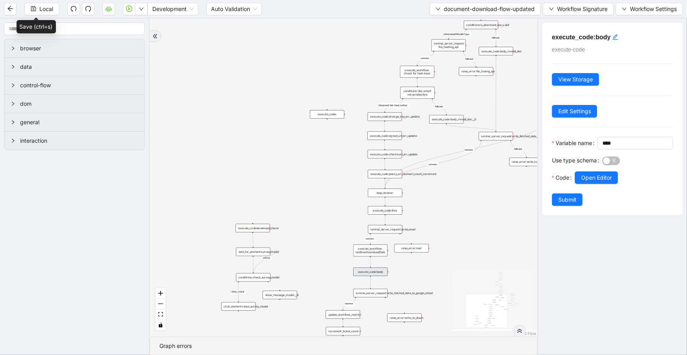
drag, startPoint x: 443, startPoint y: 142, endPoint x: 442, endPoint y: 206, distance: 63.8
click at [442, 206] on div "close_modal success fallback fallback success fallback isDownloadFileValidType …" at bounding box center [344, 177] width 388 height 318
click at [606, 172] on div at bounding box center [637, 169] width 71 height 5
click at [602, 182] on span "Open Editor" at bounding box center [596, 178] width 31 height 9
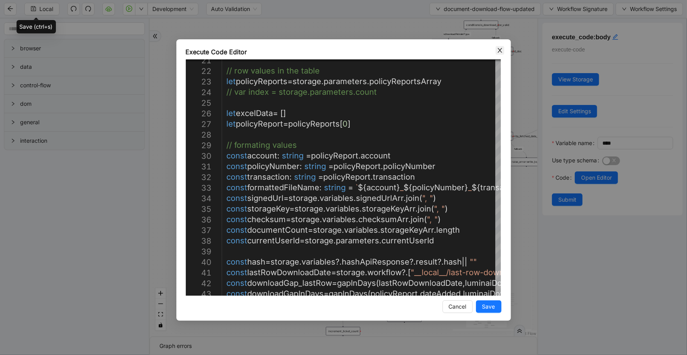
click at [500, 52] on icon "close" at bounding box center [500, 50] width 6 height 6
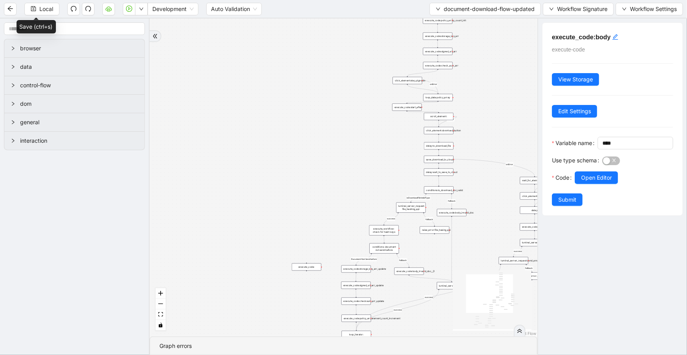
drag, startPoint x: 384, startPoint y: 84, endPoint x: 365, endPoint y: 168, distance: 86.0
click at [362, 188] on div "close_modal success fallback fallback success fallback isDownloadFileValidType …" at bounding box center [344, 177] width 388 height 318
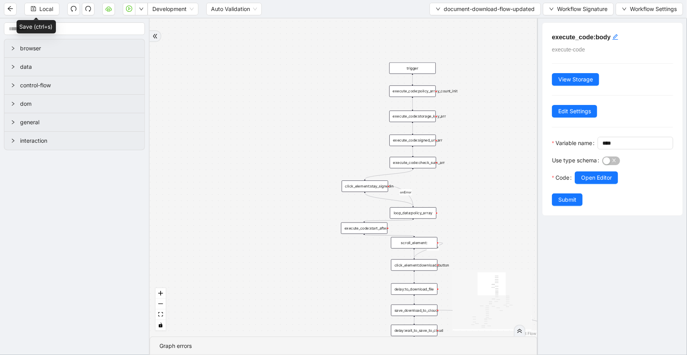
drag, startPoint x: 359, startPoint y: 266, endPoint x: 348, endPoint y: 262, distance: 11.7
click at [350, 294] on div "close_modal success fallback fallback success fallback isDownloadFileValidType …" at bounding box center [344, 177] width 388 height 318
click at [414, 96] on div "execute_code:poilcy_array_count_init" at bounding box center [412, 90] width 46 height 11
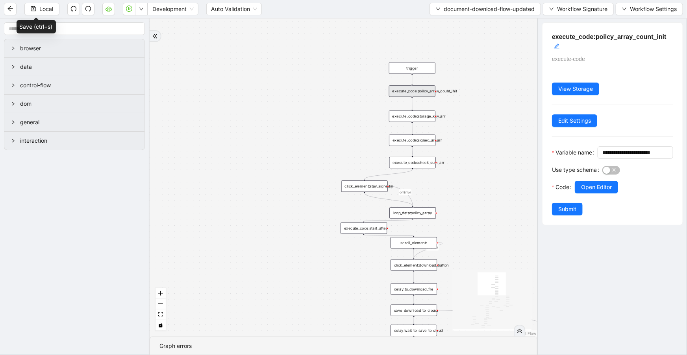
click at [412, 112] on div "execute_code:storage_key_arr" at bounding box center [412, 116] width 46 height 11
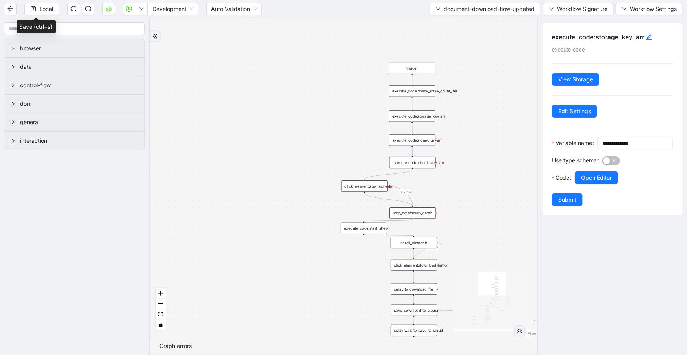
click at [415, 139] on div "execute_code:signed_url_arr" at bounding box center [412, 140] width 46 height 11
click at [419, 164] on div "execute_code:check_sum_arr" at bounding box center [412, 162] width 46 height 11
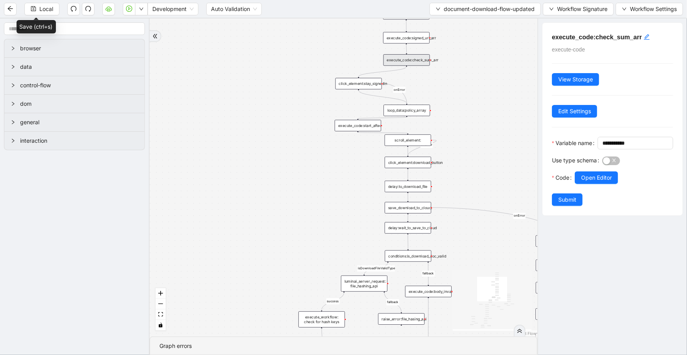
drag, startPoint x: 468, startPoint y: 150, endPoint x: 464, endPoint y: 52, distance: 97.7
click at [464, 52] on div "close_modal success fallback fallback success fallback isDownloadFileValidType …" at bounding box center [344, 177] width 388 height 318
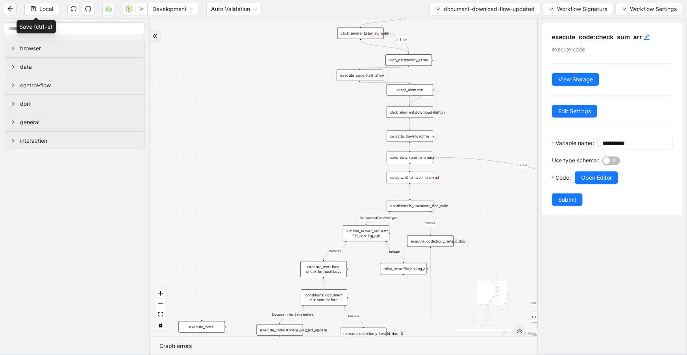
drag, startPoint x: 451, startPoint y: 118, endPoint x: 452, endPoint y: 87, distance: 31.1
click at [452, 87] on div "close_modal success fallback fallback success fallback isDownloadFileValidType …" at bounding box center [344, 177] width 388 height 318
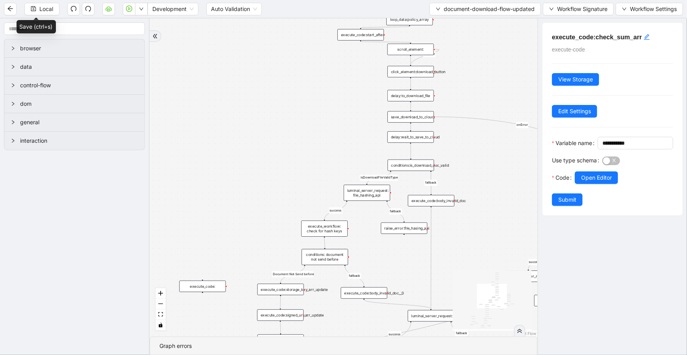
drag, startPoint x: 454, startPoint y: 122, endPoint x: 454, endPoint y: 81, distance: 41.3
click at [454, 81] on div "close_modal success fallback fallback success fallback isDownloadFileValidType …" at bounding box center [344, 177] width 388 height 318
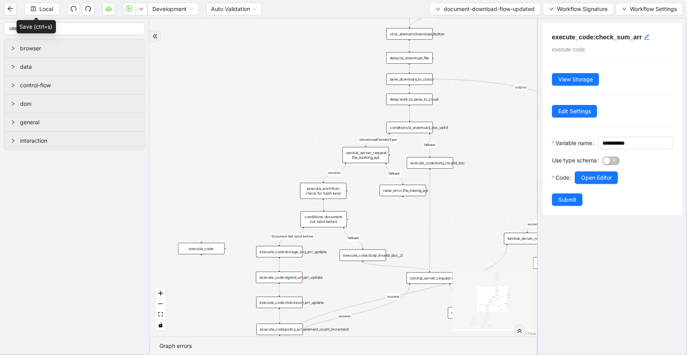
drag, startPoint x: 474, startPoint y: 146, endPoint x: 473, endPoint y: 108, distance: 37.8
click at [473, 108] on div "close_modal success fallback fallback success fallback isDownloadFileValidType …" at bounding box center [344, 177] width 388 height 318
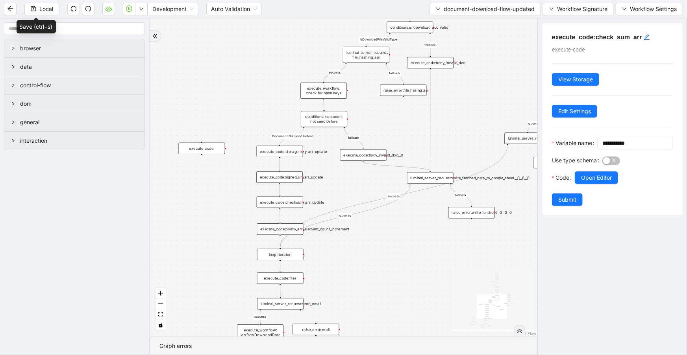
drag, startPoint x: 472, startPoint y: 206, endPoint x: 468, endPoint y: 94, distance: 111.5
click at [468, 98] on div "close_modal success fallback fallback success fallback isDownloadFileValidType …" at bounding box center [344, 177] width 388 height 318
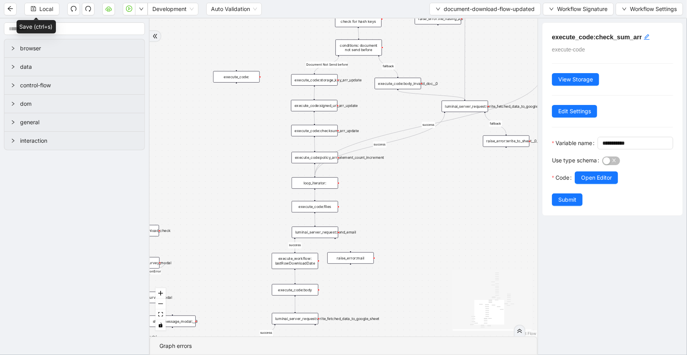
drag, startPoint x: 325, startPoint y: 259, endPoint x: 350, endPoint y: 213, distance: 53.2
click at [350, 213] on div "close_modal success fallback fallback success fallback isDownloadFileValidType …" at bounding box center [344, 177] width 388 height 318
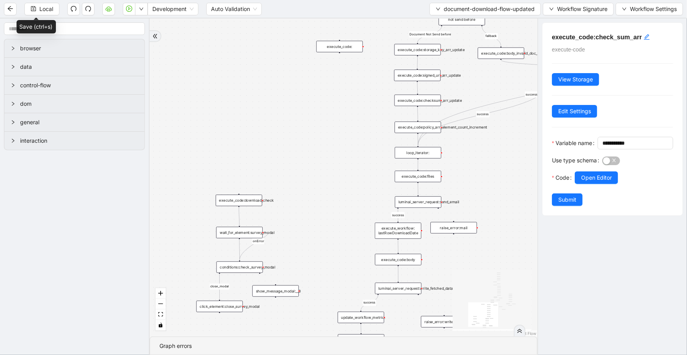
drag, startPoint x: 547, startPoint y: 201, endPoint x: 487, endPoint y: 163, distance: 70.9
click at [489, 163] on div "close_modal success fallback fallback success fallback isDownloadFileValidType …" at bounding box center [344, 177] width 388 height 318
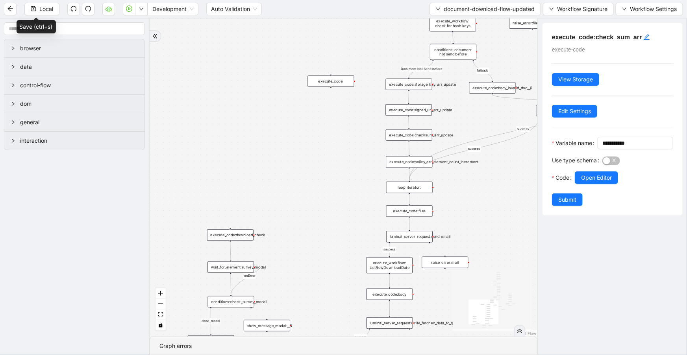
drag, startPoint x: 478, startPoint y: 193, endPoint x: 476, endPoint y: 202, distance: 8.8
click at [476, 202] on div "close_modal success fallback fallback success fallback isDownloadFileValidType …" at bounding box center [344, 177] width 388 height 318
click at [420, 163] on div "execute_code:policy_arr_element_count_increment" at bounding box center [408, 164] width 46 height 11
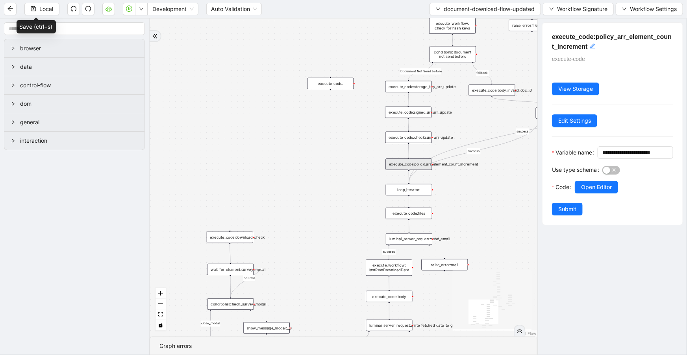
click at [418, 140] on div "execute_code:checksum_arr_update" at bounding box center [408, 137] width 46 height 11
click at [418, 141] on div "execute_code:checksum_arr_update" at bounding box center [408, 137] width 46 height 11
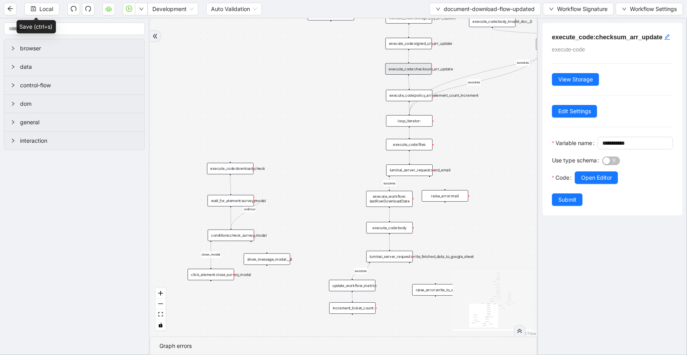
drag, startPoint x: 424, startPoint y: 246, endPoint x: 423, endPoint y: 196, distance: 50.0
click at [424, 197] on div "close_modal success fallback fallback success fallback isDownloadFileValidType …" at bounding box center [344, 177] width 388 height 318
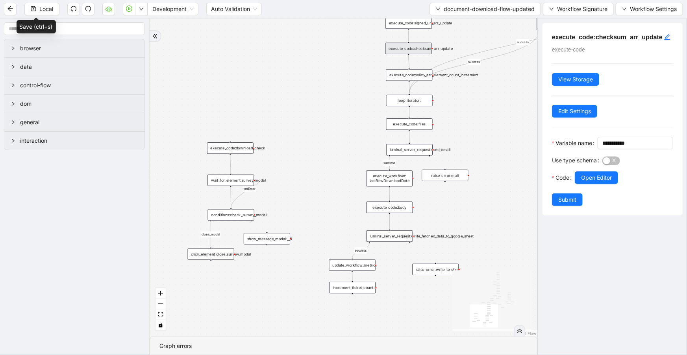
click at [408, 207] on div "execute_code:body" at bounding box center [389, 207] width 46 height 11
click at [597, 184] on button "Open Editor" at bounding box center [596, 178] width 43 height 13
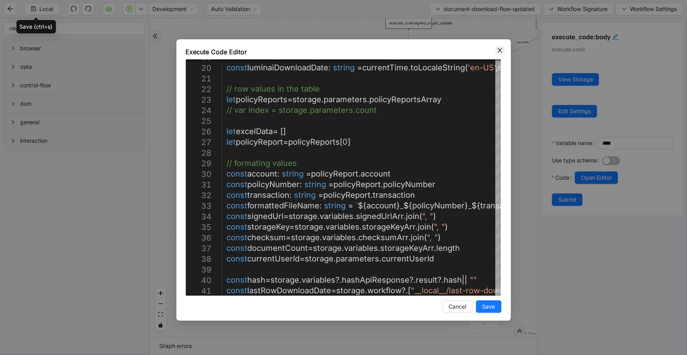
click at [501, 52] on icon "close" at bounding box center [500, 50] width 6 height 6
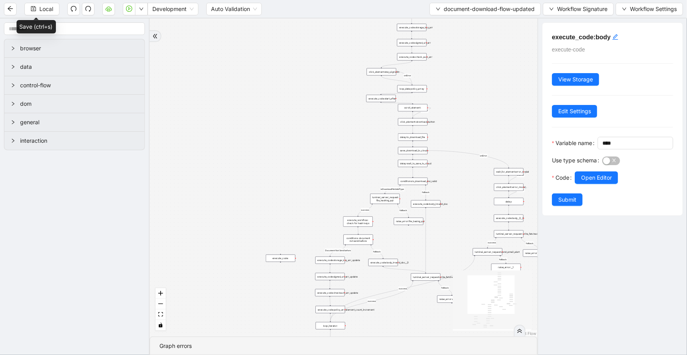
drag, startPoint x: 464, startPoint y: 152, endPoint x: 391, endPoint y: 335, distance: 196.7
click at [391, 335] on div "close_modal success fallback fallback success fallback isDownloadFileValidType …" at bounding box center [344, 177] width 388 height 318
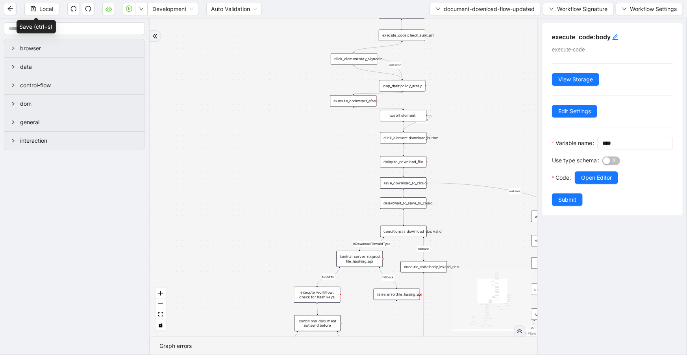
click at [411, 90] on div "loop_data:policy_array" at bounding box center [402, 85] width 46 height 11
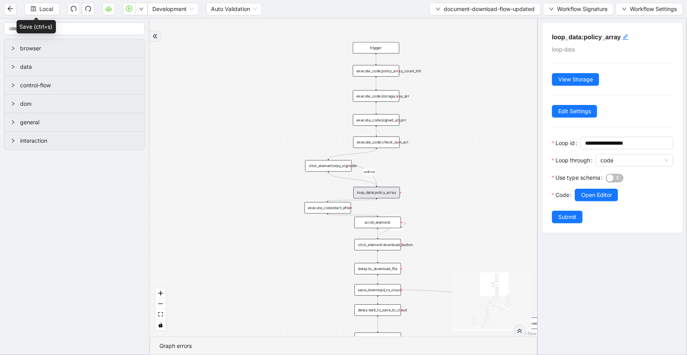
drag, startPoint x: 508, startPoint y: 105, endPoint x: 482, endPoint y: 213, distance: 110.1
click at [482, 213] on div "close_modal success fallback fallback success fallback isDownloadFileValidType …" at bounding box center [344, 177] width 388 height 318
click at [608, 200] on button "Open Editor" at bounding box center [596, 195] width 43 height 13
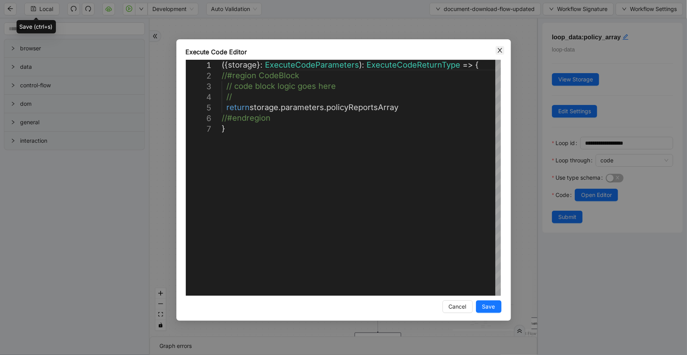
click at [500, 48] on icon "close" at bounding box center [500, 50] width 6 height 6
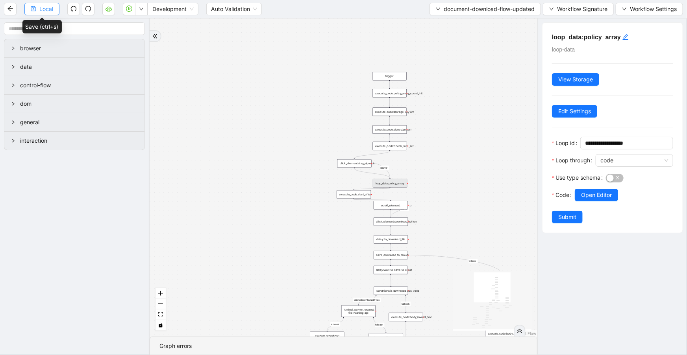
click at [54, 11] on button "Local" at bounding box center [41, 9] width 35 height 13
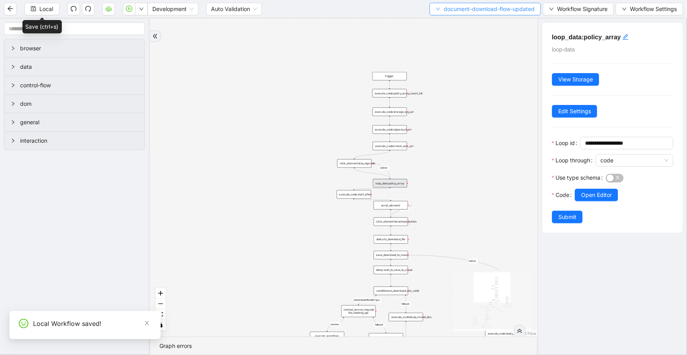
click at [484, 9] on span "document-download-flow-updated" at bounding box center [488, 9] width 91 height 9
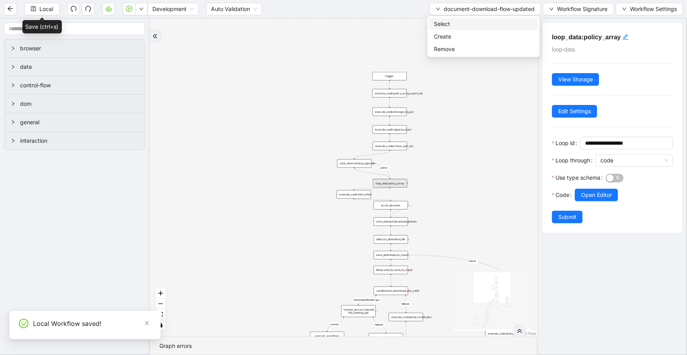
click at [491, 26] on span "Select" at bounding box center [484, 24] width 100 height 9
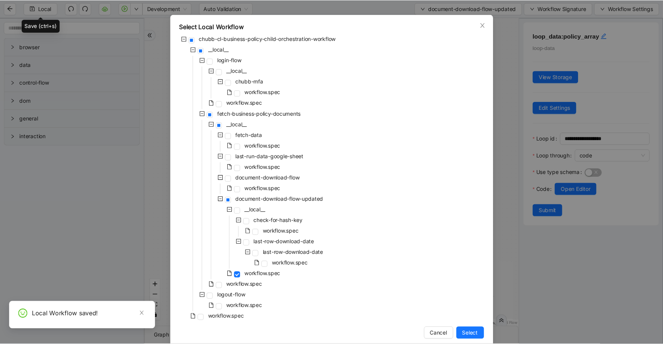
scroll to position [36, 0]
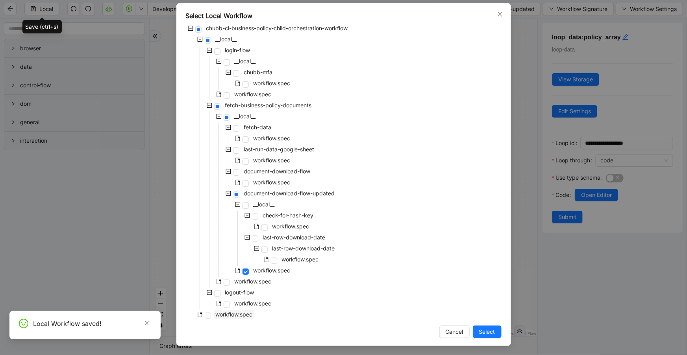
click at [239, 314] on span "workflow.spec" at bounding box center [234, 314] width 37 height 7
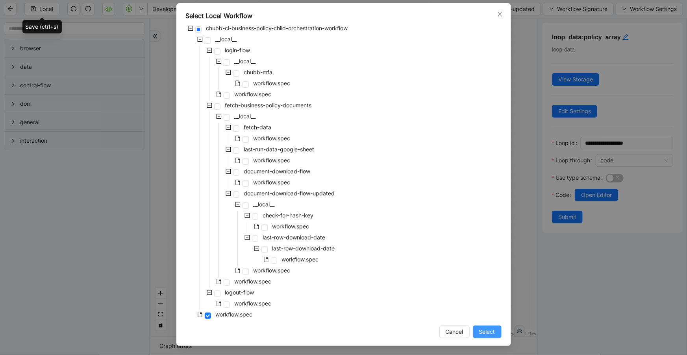
click at [487, 328] on span "Select" at bounding box center [487, 332] width 16 height 9
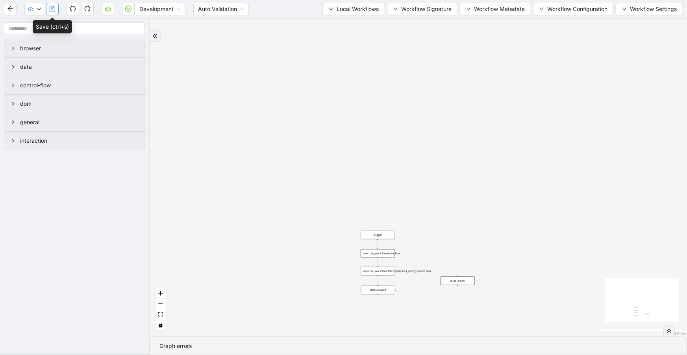
click at [49, 11] on icon "save" at bounding box center [52, 9] width 6 height 6
click at [111, 12] on button "button" at bounding box center [108, 9] width 13 height 13
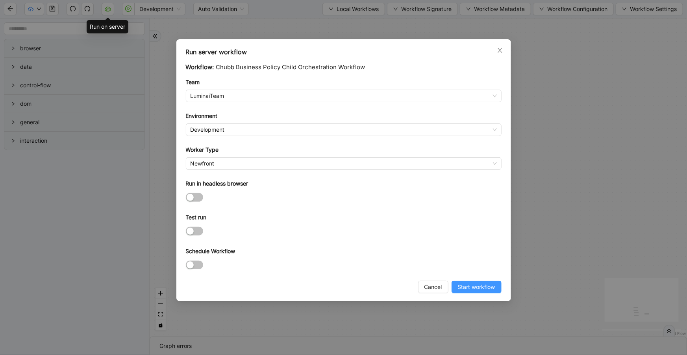
click at [481, 285] on span "Start workflow" at bounding box center [476, 287] width 37 height 9
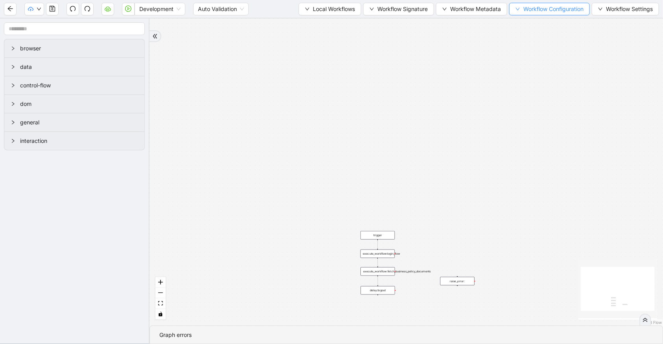
click at [571, 10] on span "Workflow Configuration" at bounding box center [553, 9] width 60 height 9
click at [553, 38] on span "Value" at bounding box center [549, 36] width 70 height 9
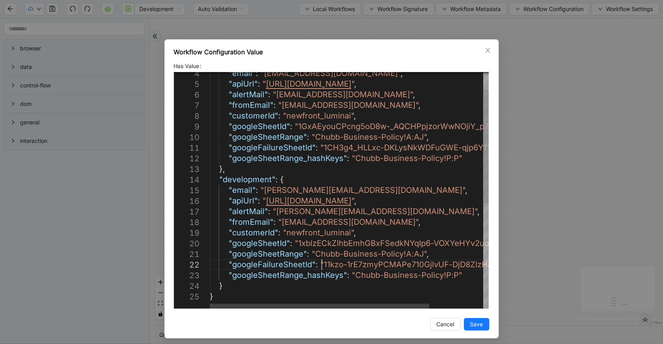
scroll to position [0, 0]
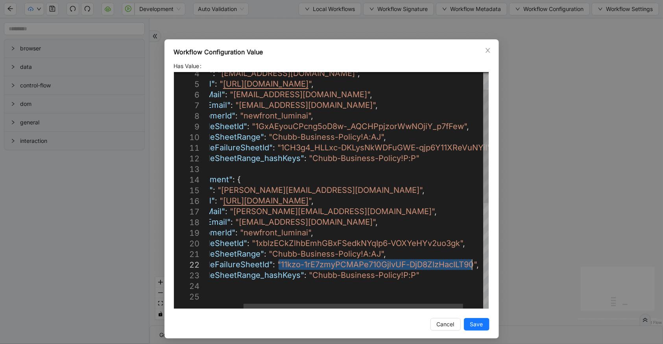
drag, startPoint x: 320, startPoint y: 265, endPoint x: 467, endPoint y: 262, distance: 147.2
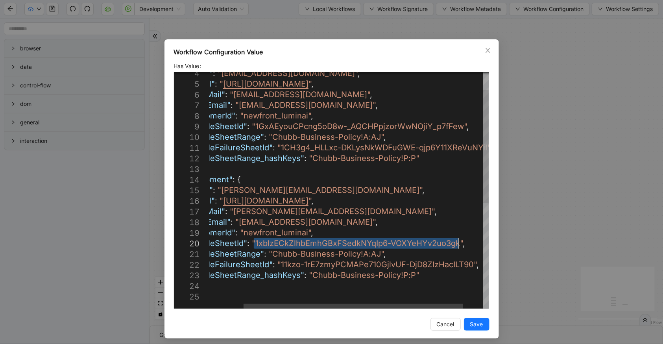
drag, startPoint x: 251, startPoint y: 243, endPoint x: 454, endPoint y: 244, distance: 203.1
type textarea "**********"
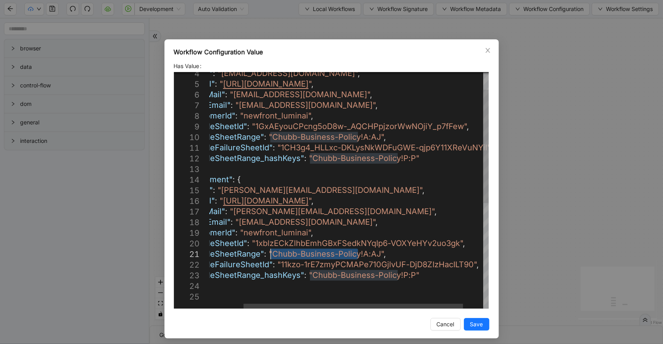
drag, startPoint x: 355, startPoint y: 255, endPoint x: 267, endPoint y: 251, distance: 87.8
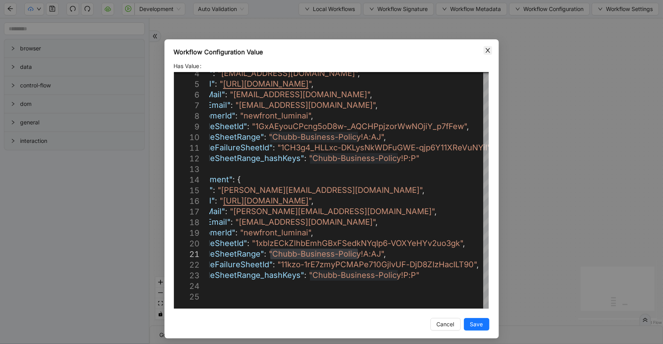
click at [487, 50] on icon "close" at bounding box center [488, 50] width 6 height 6
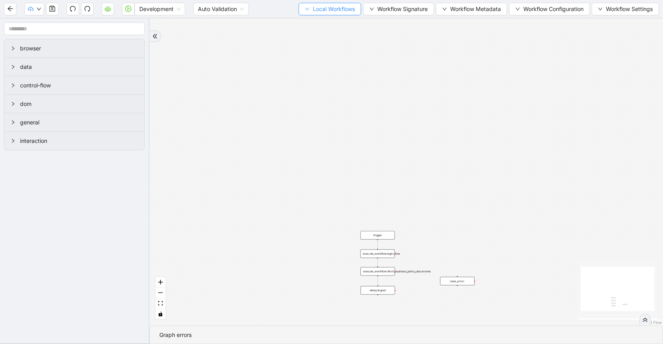
click at [316, 9] on span "Local Workflows" at bounding box center [334, 9] width 42 height 9
click at [322, 22] on span "Select" at bounding box center [326, 24] width 51 height 9
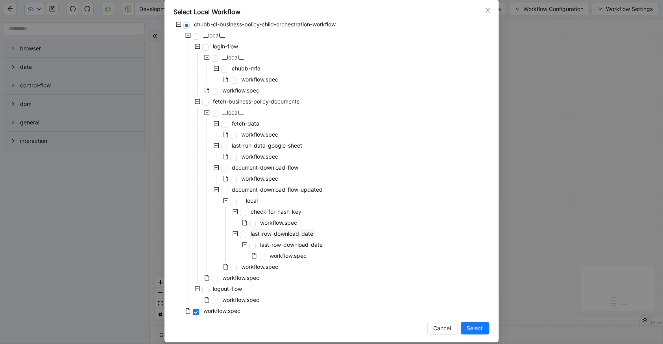
scroll to position [48, 0]
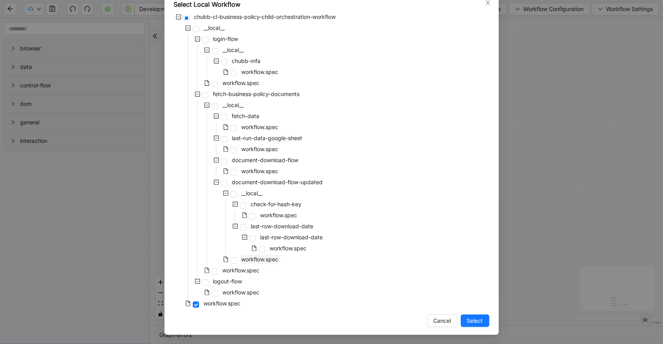
click at [266, 258] on span "workflow.spec" at bounding box center [260, 259] width 37 height 7
drag, startPoint x: 480, startPoint y: 322, endPoint x: 492, endPoint y: 27, distance: 295.4
click at [479, 322] on span "Select" at bounding box center [475, 320] width 16 height 9
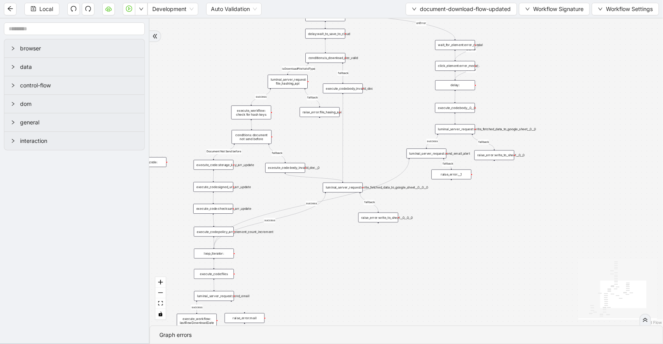
drag, startPoint x: 266, startPoint y: 172, endPoint x: 273, endPoint y: -29, distance: 201.2
click at [273, 0] on html "Local Development Auto Validation document-download-flow-updated Workflow Signa…" at bounding box center [331, 172] width 663 height 344
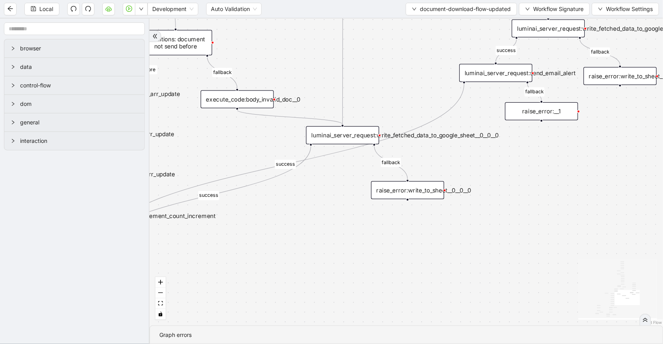
click at [338, 140] on div "luminai_server_request:write_fetched_data_to_google_sheet__0__0__0" at bounding box center [342, 135] width 73 height 18
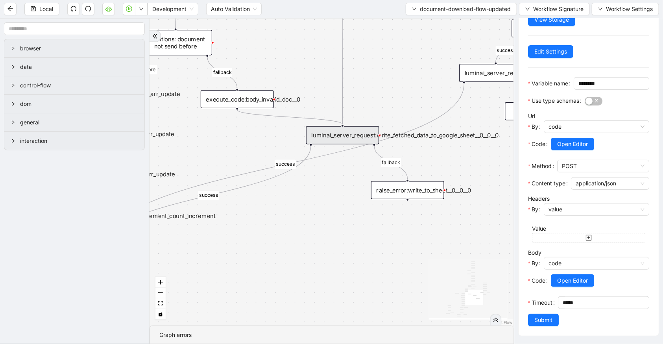
scroll to position [81, 0]
click at [565, 140] on span "Open Editor" at bounding box center [572, 144] width 31 height 9
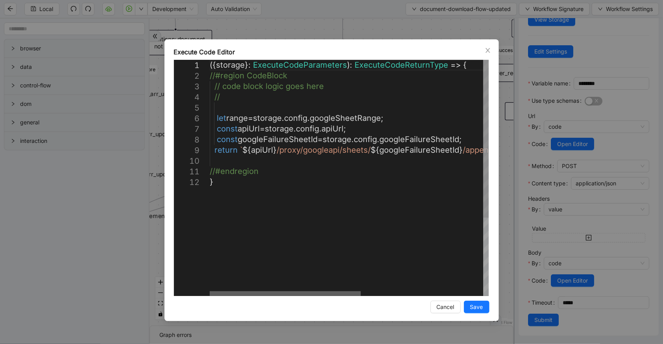
click at [210, 291] on div at bounding box center [285, 293] width 151 height 5
click at [281, 33] on div "**********" at bounding box center [331, 172] width 663 height 344
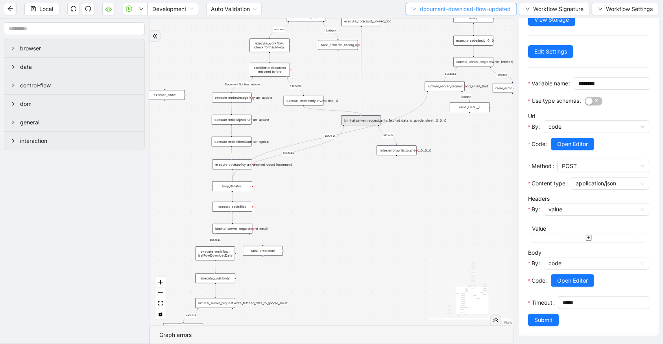
click at [472, 14] on button "document-download-flow-updated" at bounding box center [461, 9] width 111 height 13
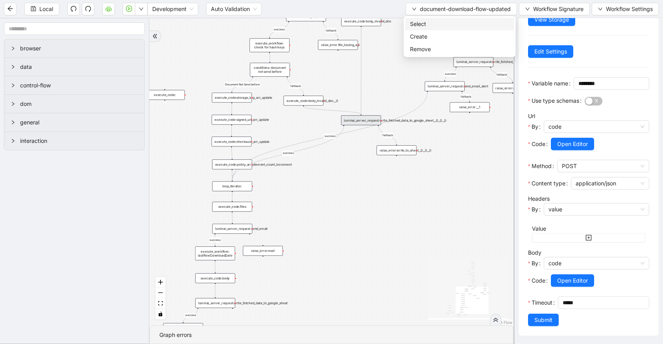
click at [471, 25] on span "Select" at bounding box center [460, 24] width 100 height 9
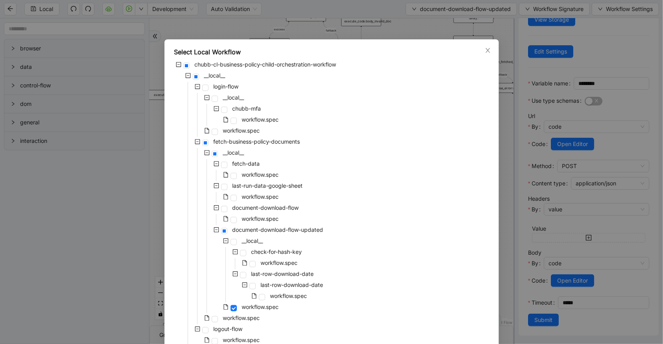
scroll to position [48, 0]
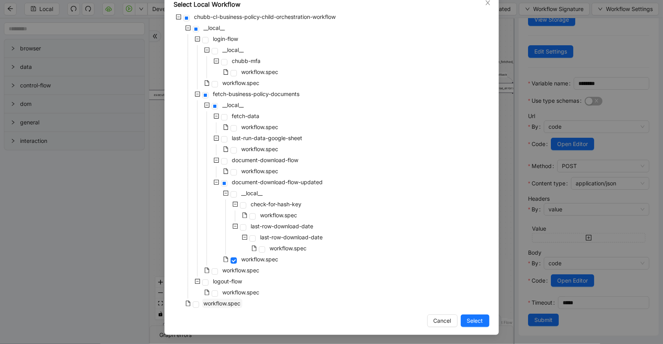
click at [226, 305] on span "workflow.spec" at bounding box center [222, 303] width 37 height 7
click at [464, 314] on button "Select" at bounding box center [475, 320] width 29 height 13
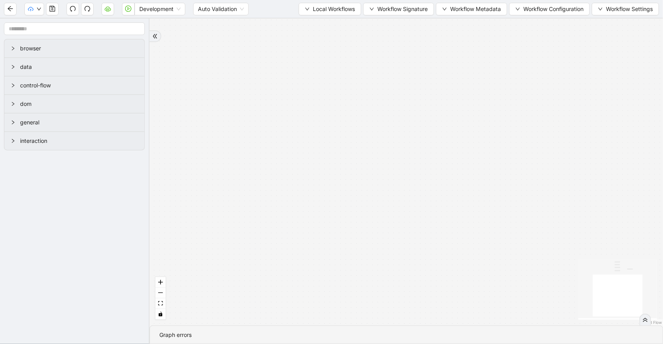
scroll to position [0, 0]
click at [107, 12] on button "button" at bounding box center [108, 9] width 13 height 13
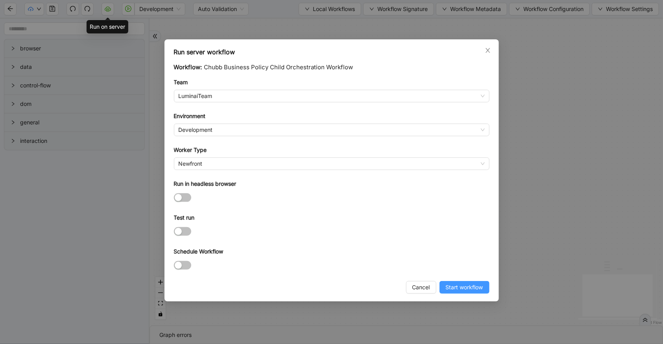
click at [457, 289] on span "Start workflow" at bounding box center [464, 287] width 37 height 9
